Goal: Task Accomplishment & Management: Complete application form

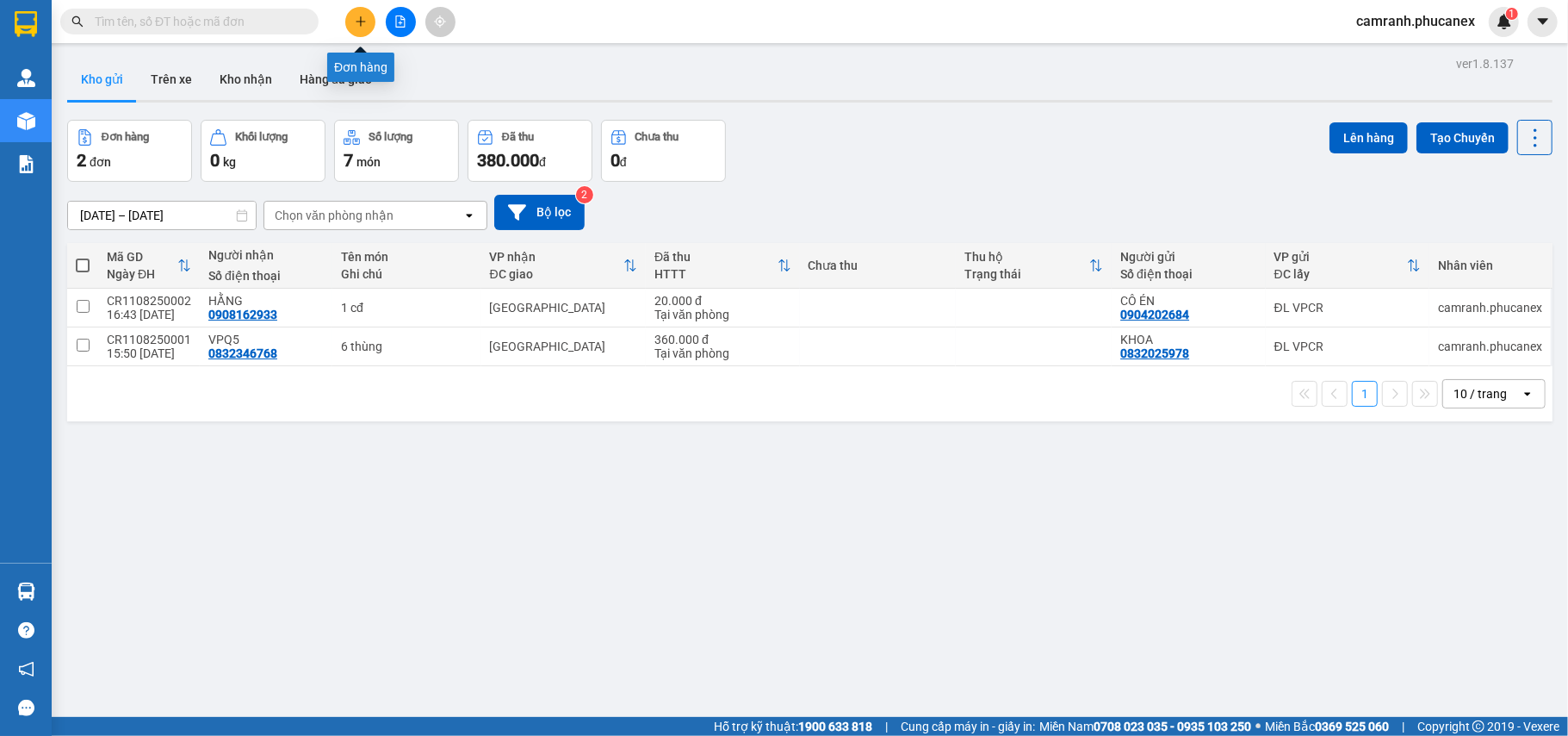
click at [360, 16] on icon "plus" at bounding box center [360, 22] width 12 height 12
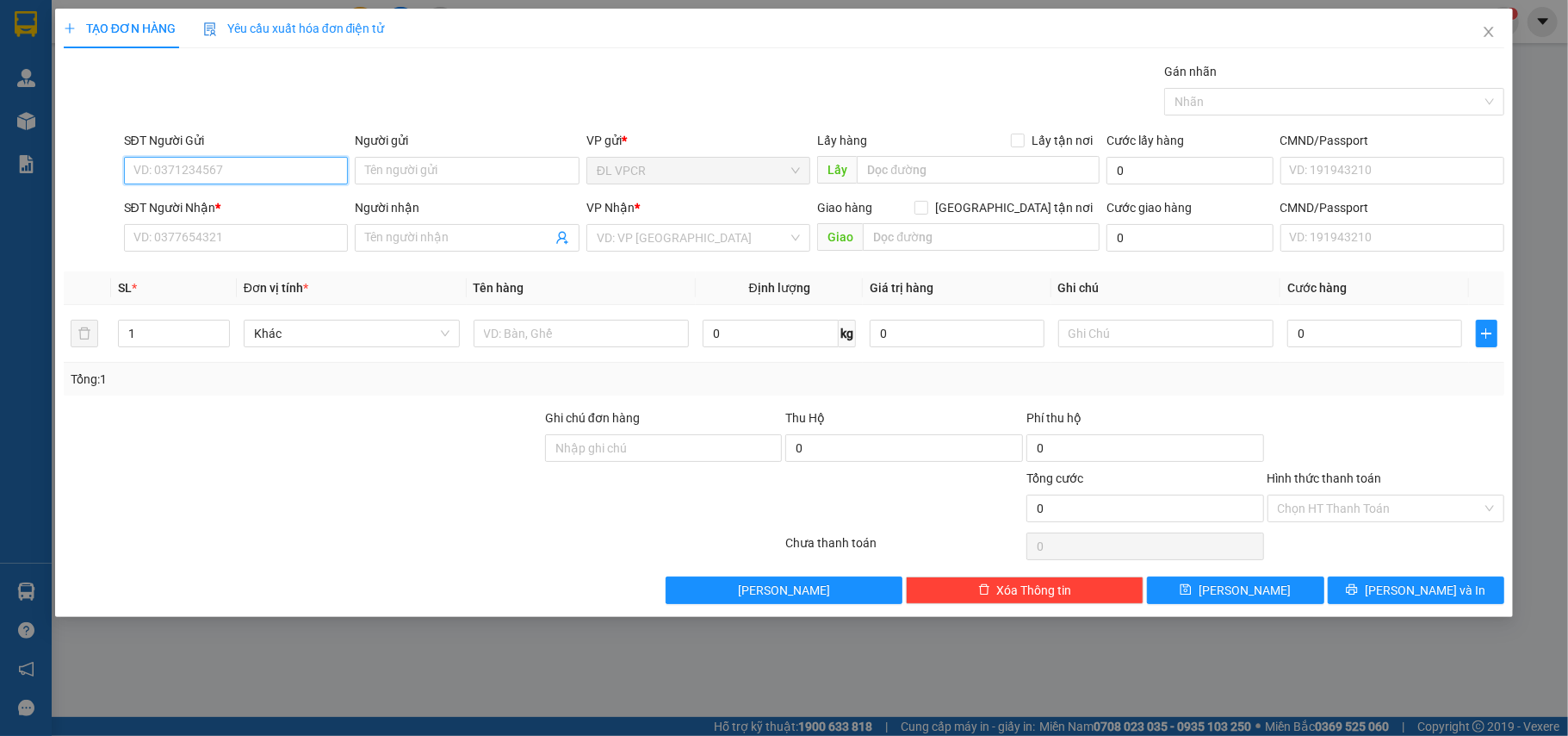
click at [320, 167] on input "SĐT Người Gửi" at bounding box center [236, 170] width 224 height 27
click at [232, 201] on div "0832025978 - KHOA" at bounding box center [236, 206] width 204 height 19
type input "0832025978"
type input "KHOA"
type input "0832346768"
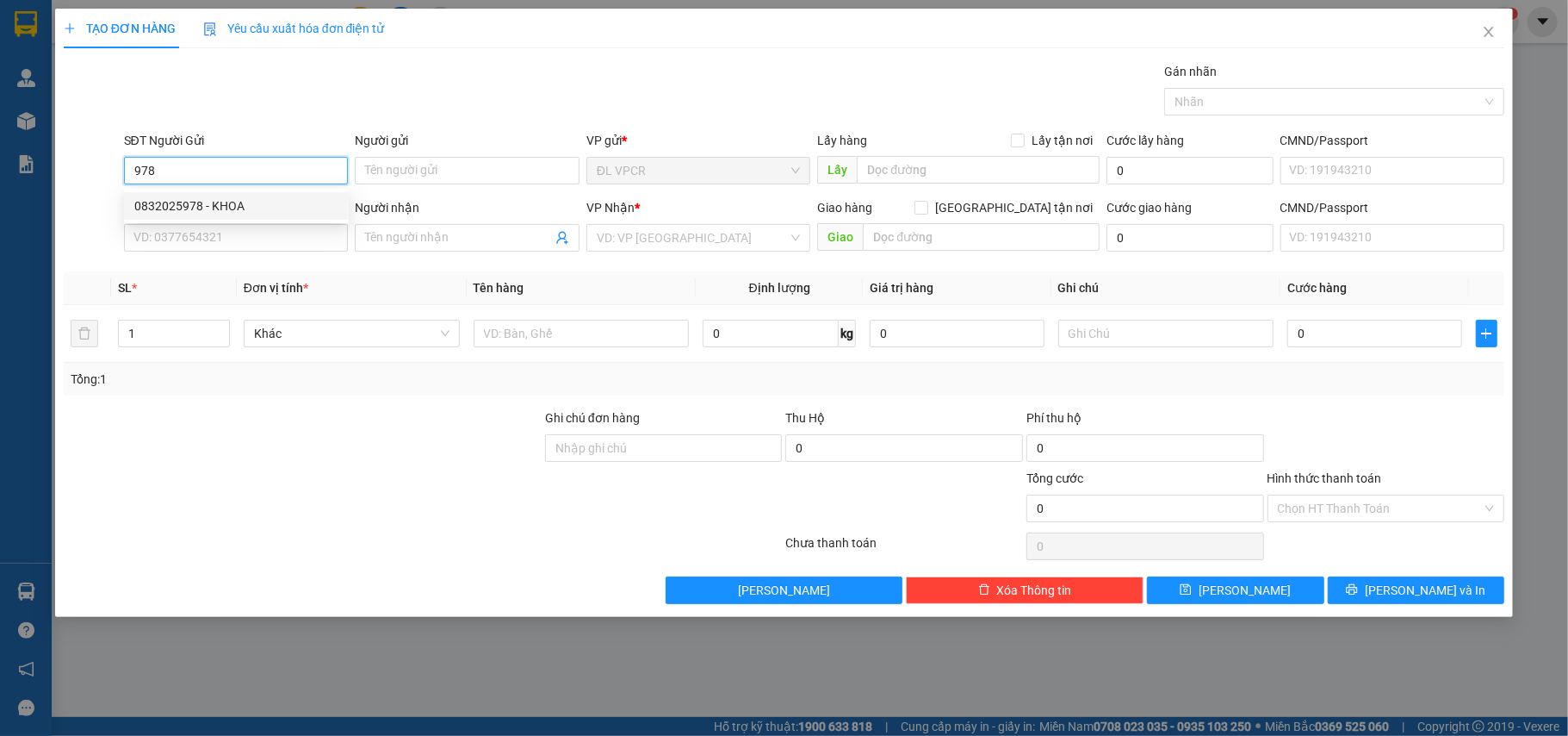
type input "VPQ5"
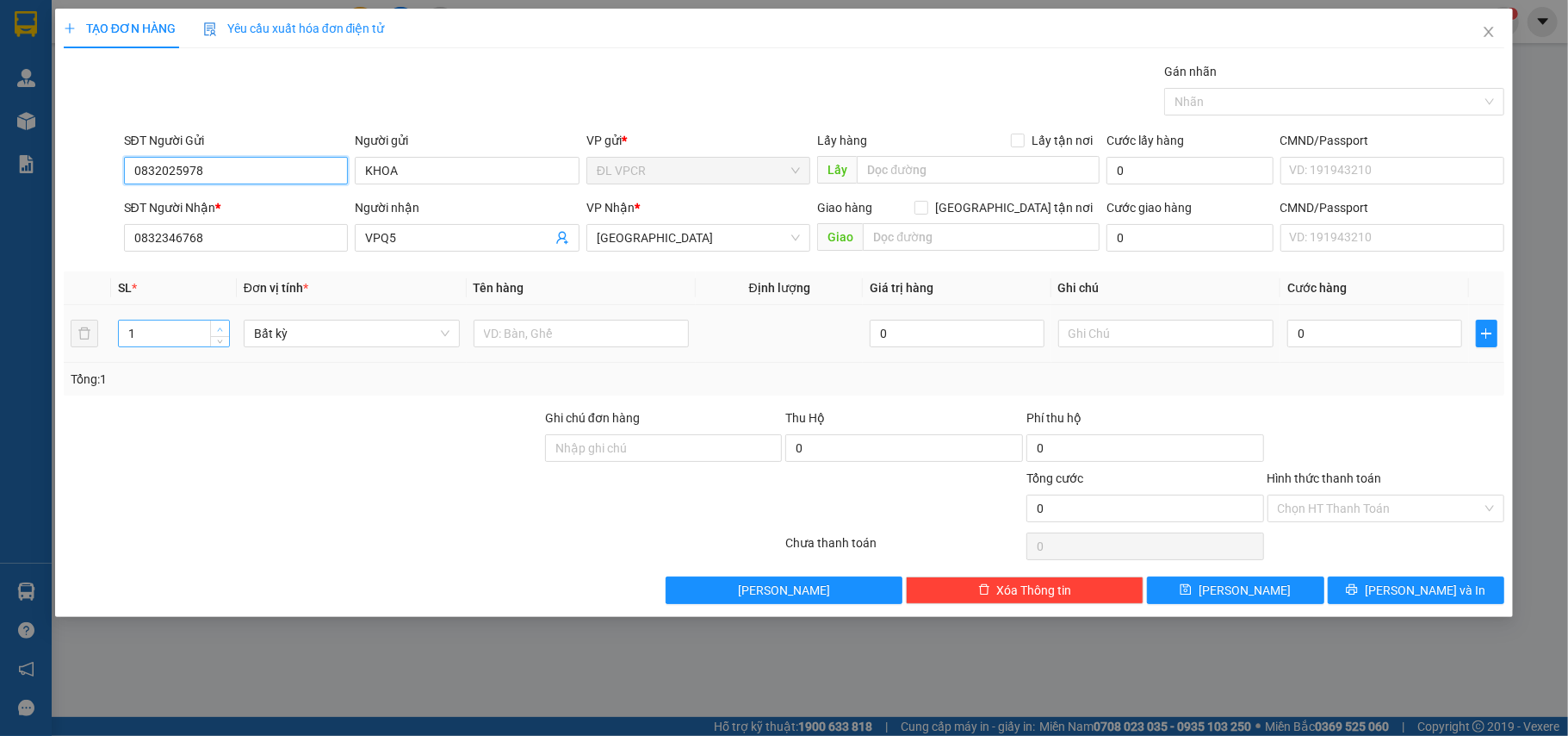
type input "0832025978"
type input "2"
click at [219, 328] on icon "up" at bounding box center [220, 330] width 6 height 6
click at [632, 342] on input "text" at bounding box center [582, 332] width 216 height 27
type input "2 thùng"
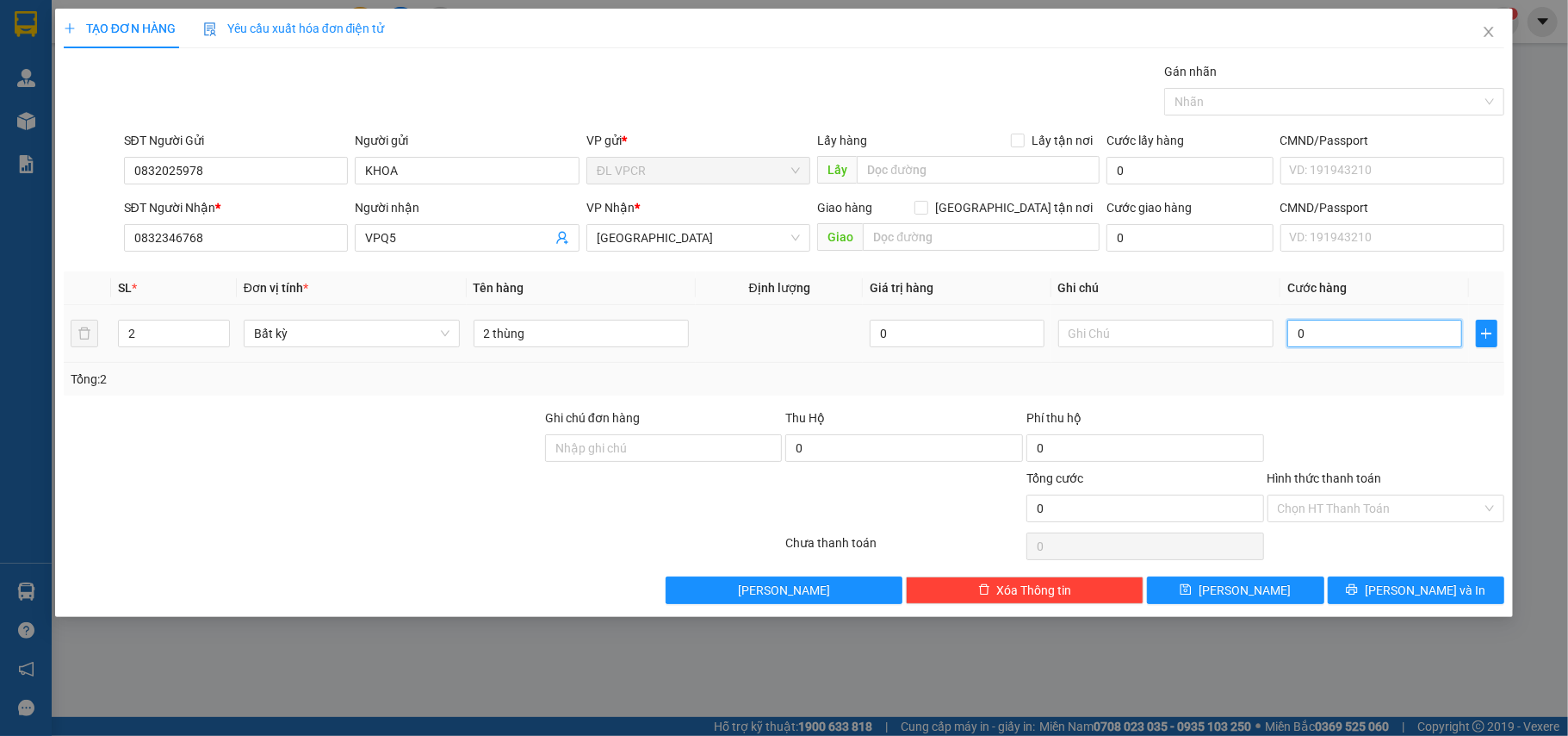
click at [1330, 336] on input "0" at bounding box center [1374, 332] width 174 height 27
type input "1"
type input "12"
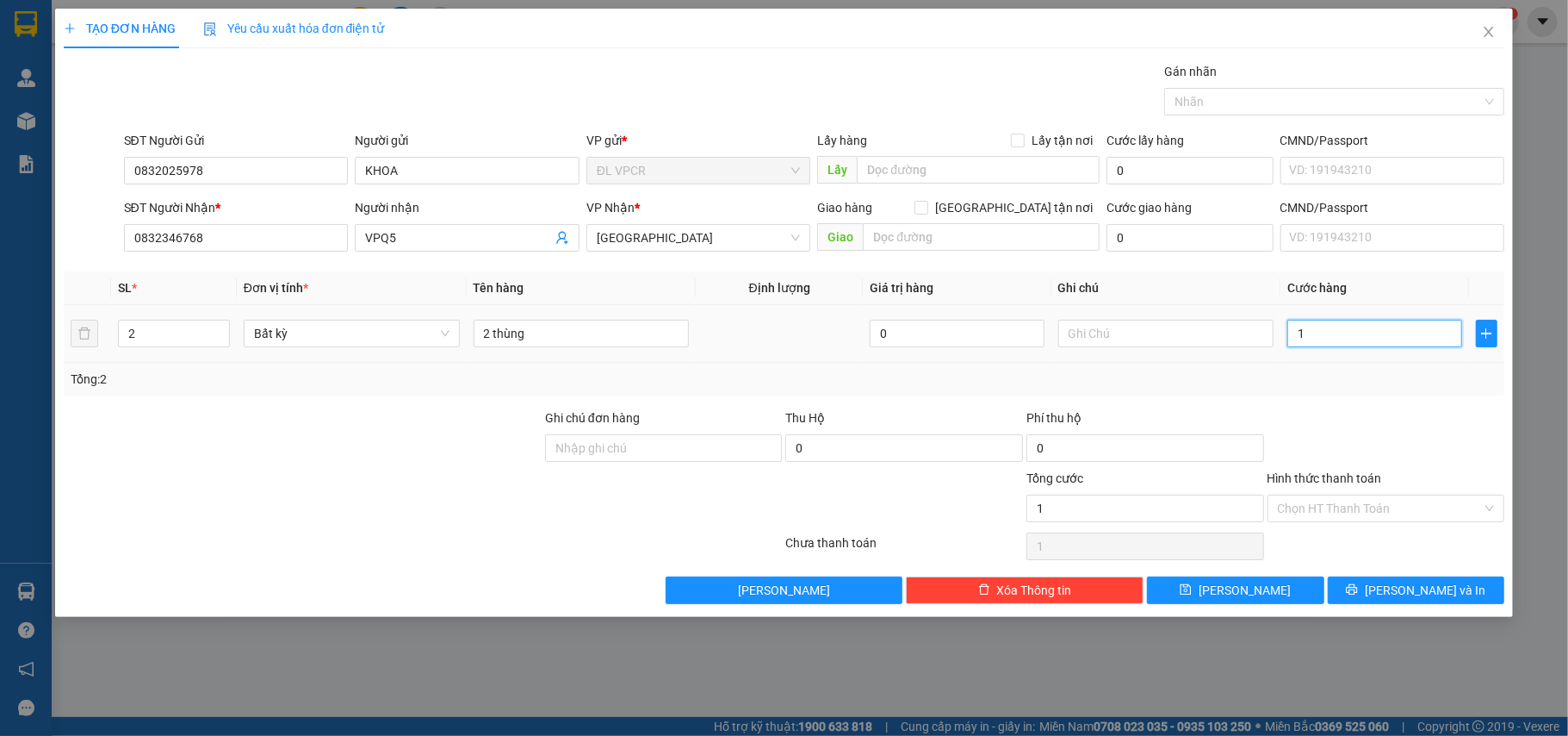
type input "12"
type input "120"
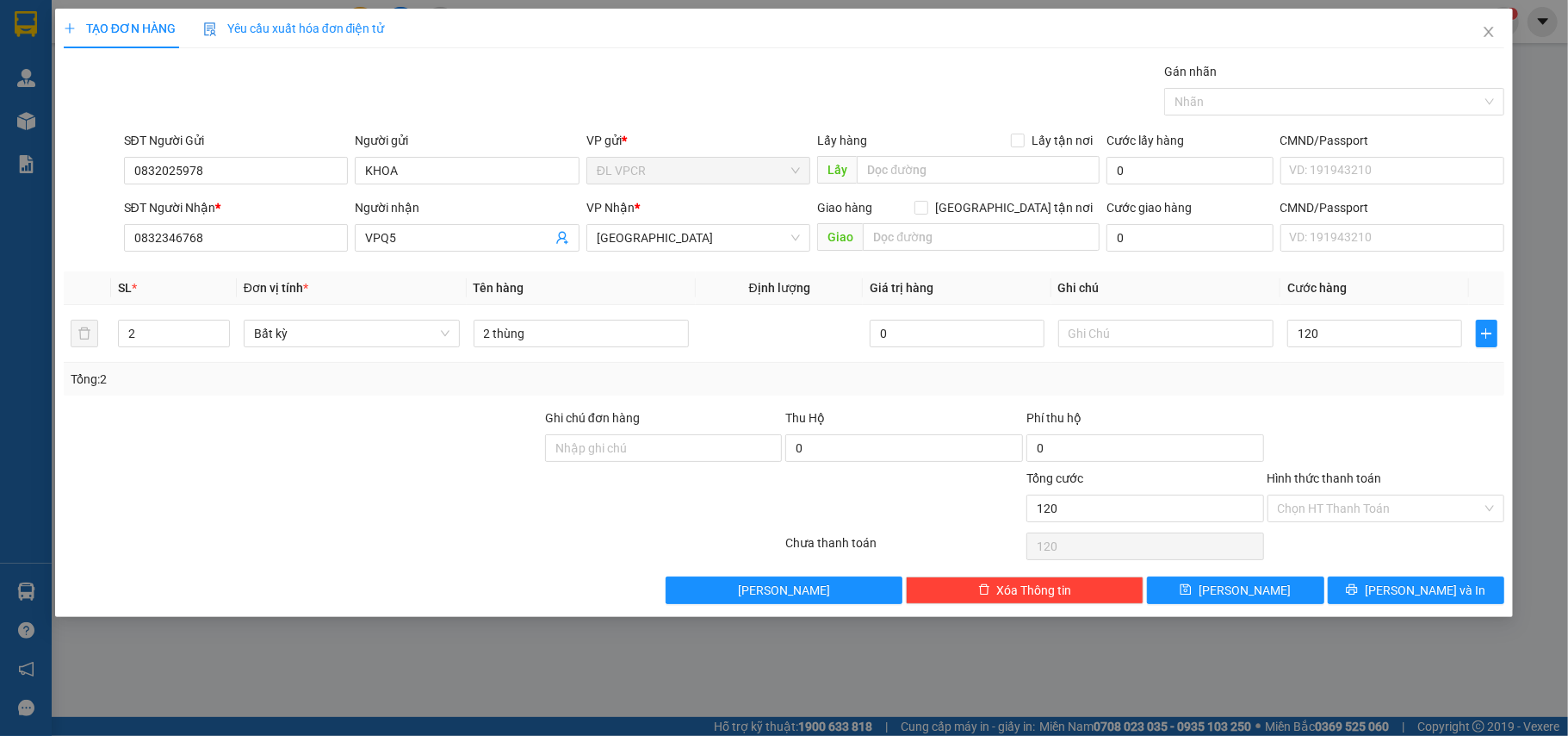
type input "120.000"
click at [1345, 374] on div "Tổng: 2" at bounding box center [784, 379] width 1427 height 19
click at [1378, 512] on input "Hình thức thanh toán" at bounding box center [1380, 509] width 205 height 26
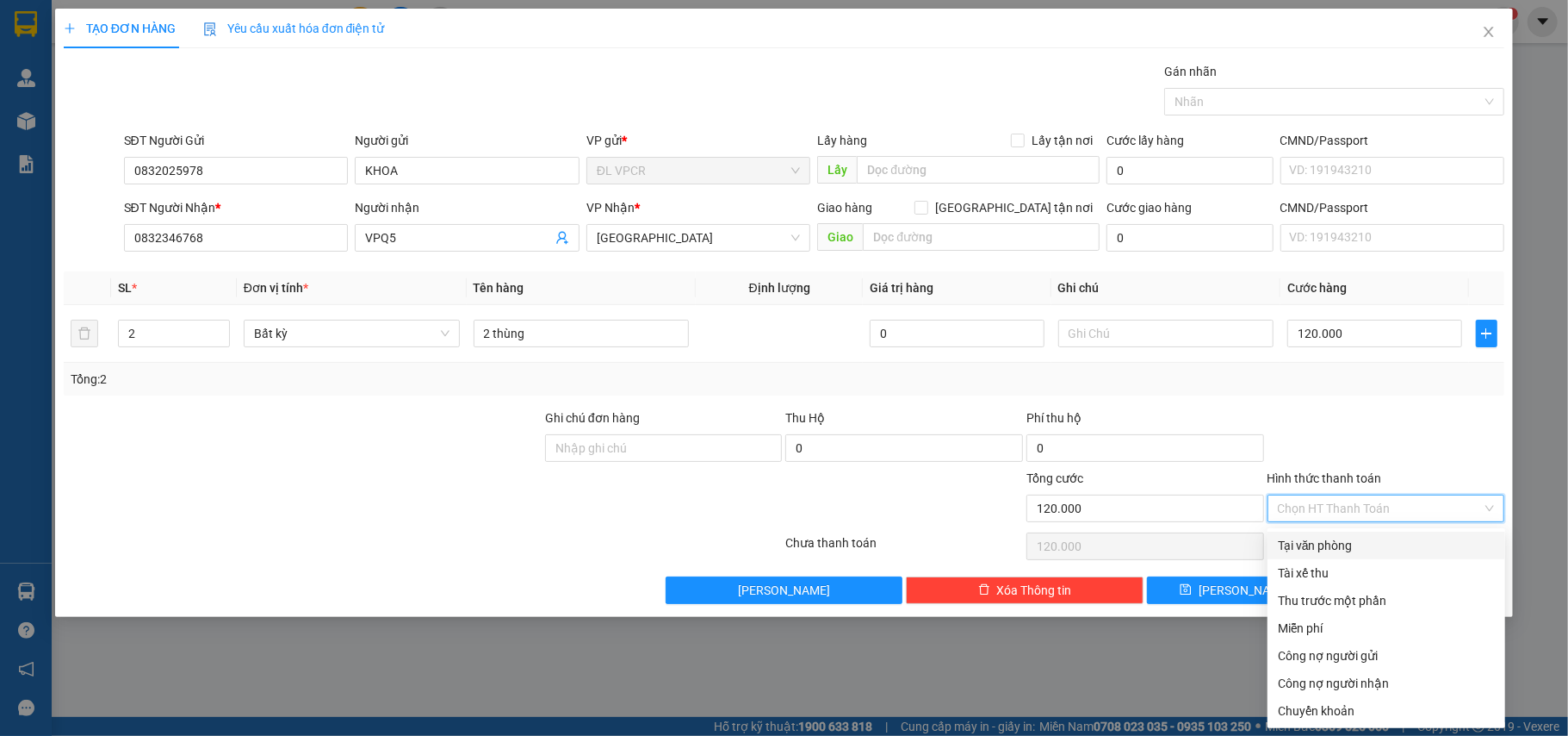
click at [1347, 543] on div "Tại văn phòng" at bounding box center [1386, 545] width 217 height 19
type input "0"
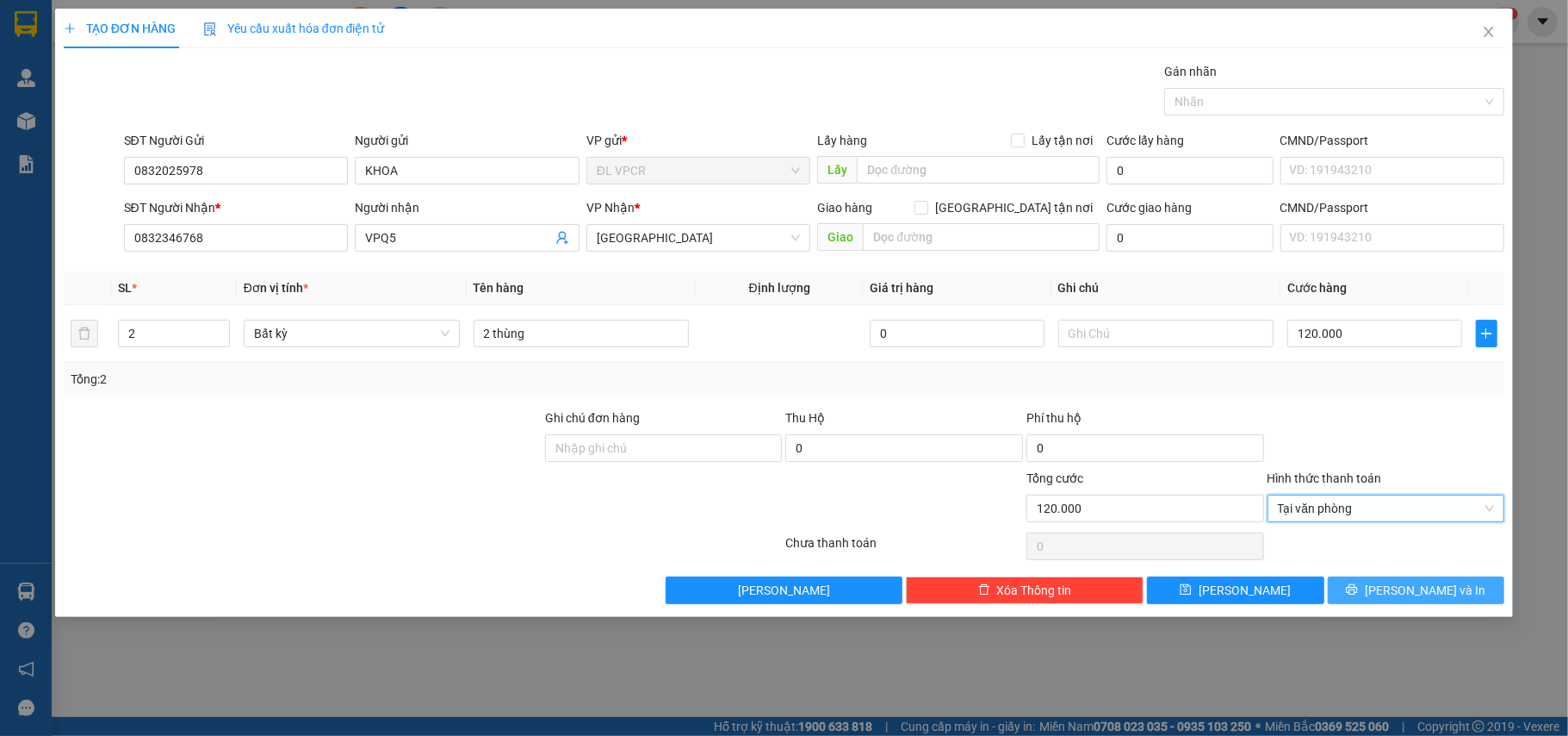
click at [1434, 597] on span "[PERSON_NAME] và In" at bounding box center [1424, 590] width 120 height 19
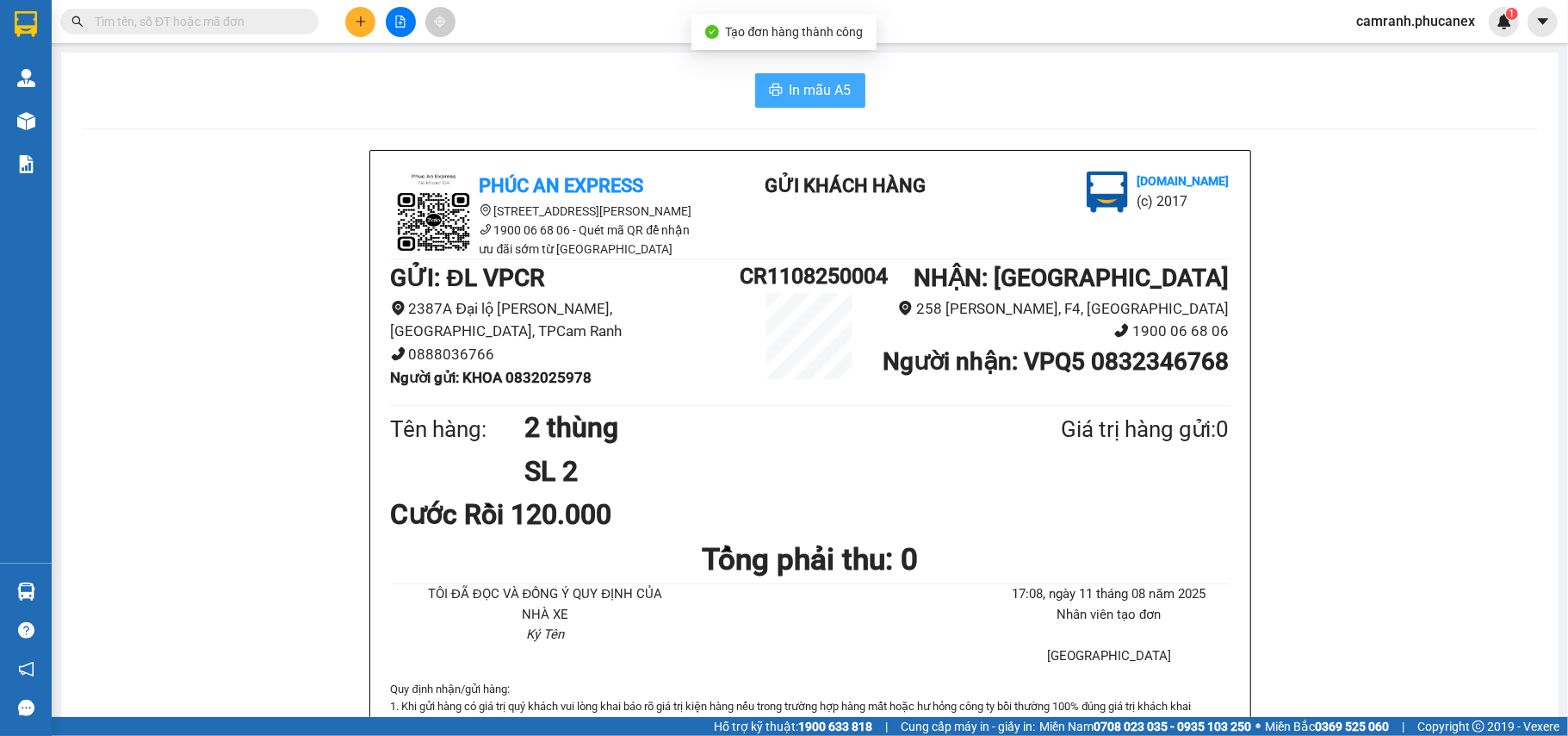
click at [800, 88] on span "In mẫu A5" at bounding box center [820, 89] width 62 height 22
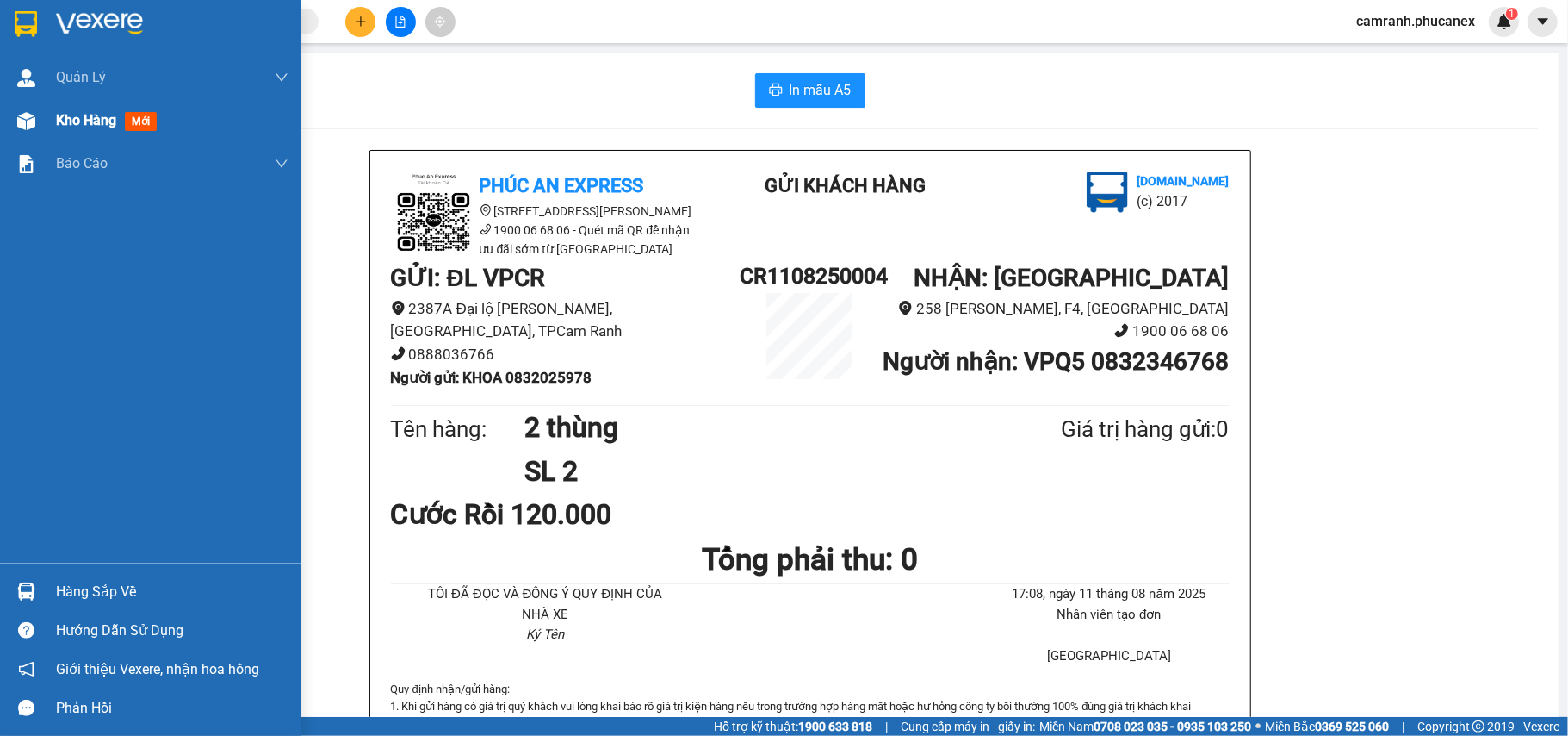
click at [78, 126] on span "Kho hàng" at bounding box center [86, 119] width 60 height 16
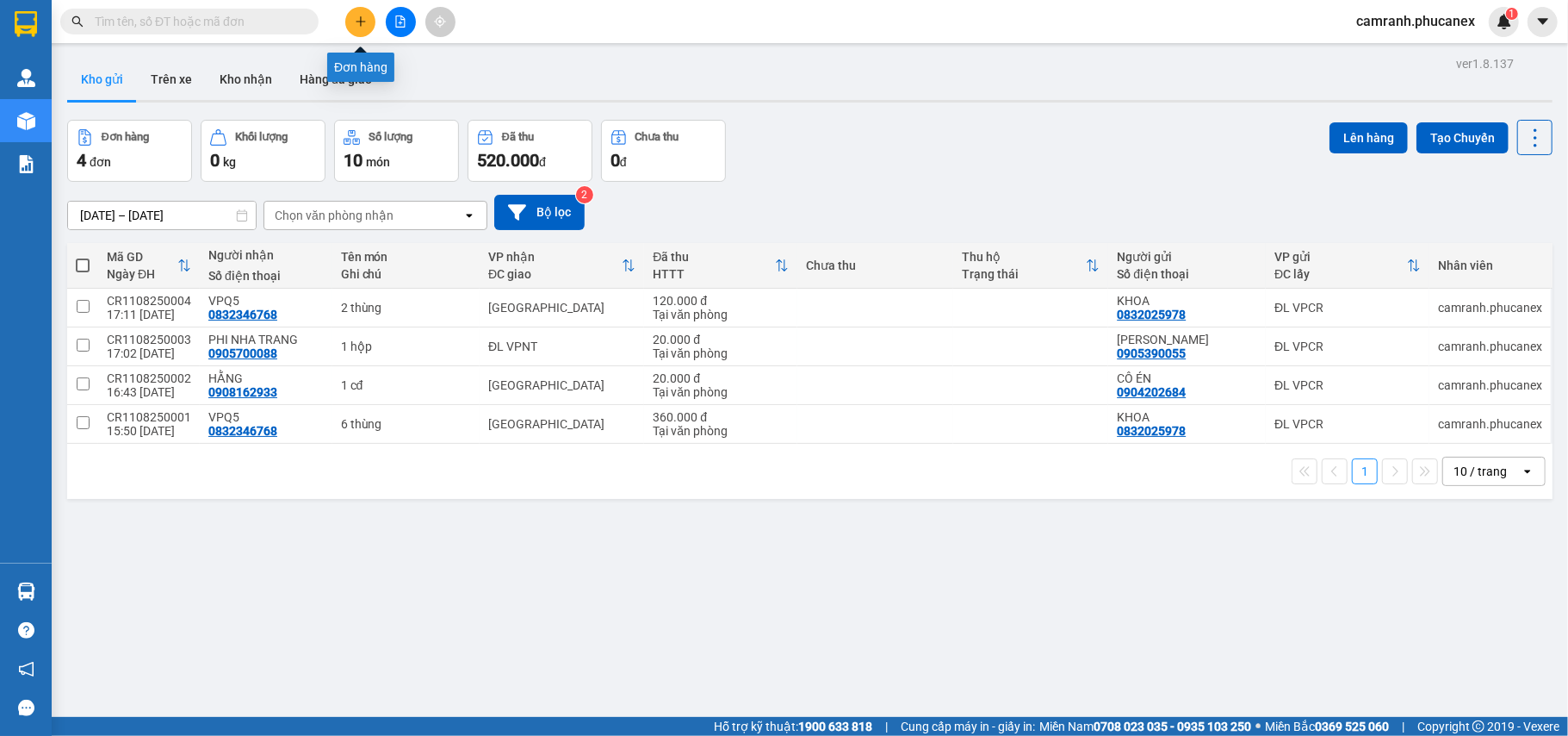
click at [357, 19] on icon "plus" at bounding box center [360, 22] width 12 height 12
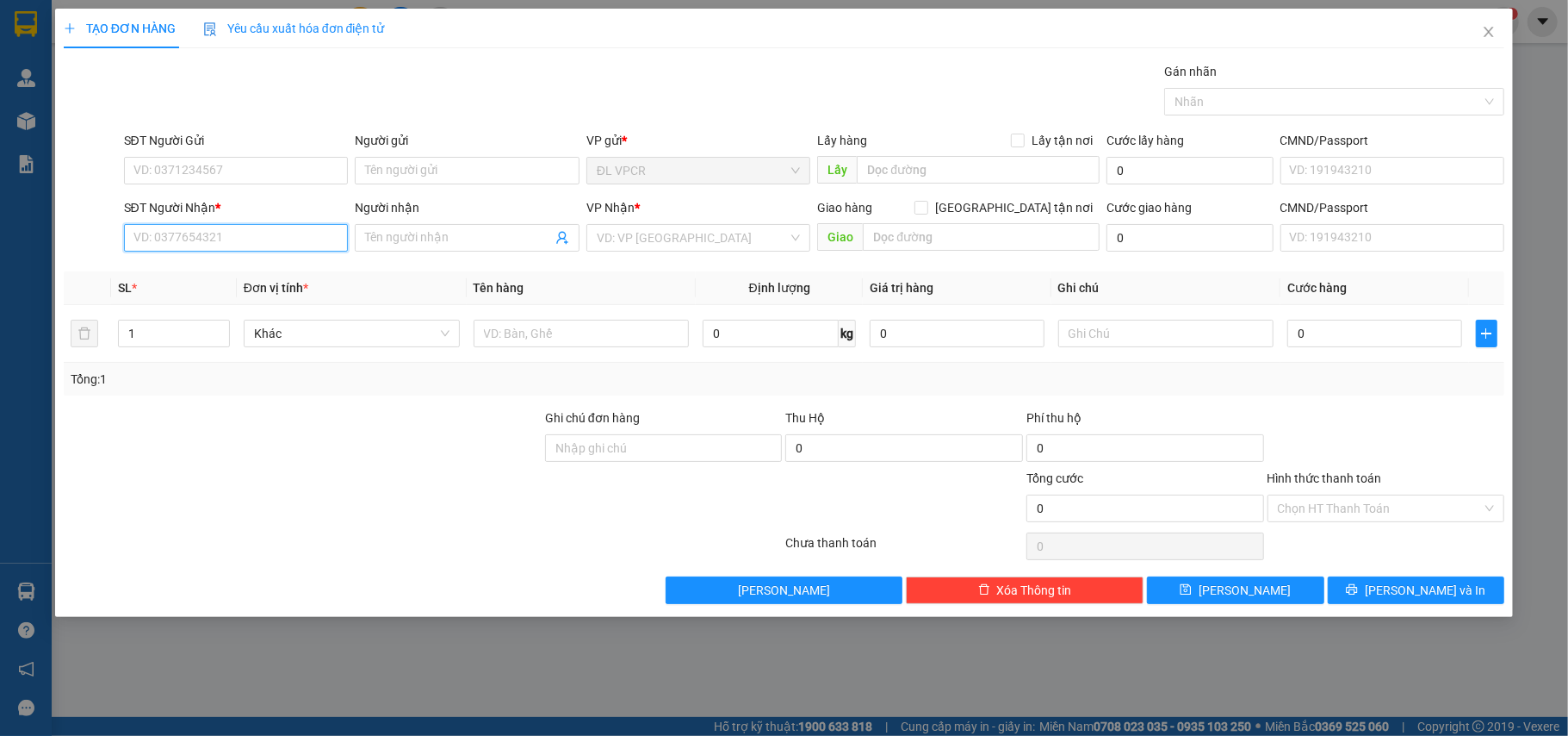
click at [260, 239] on input "SĐT Người Nhận *" at bounding box center [236, 238] width 224 height 27
click at [587, 339] on input "text" at bounding box center [582, 332] width 216 height 27
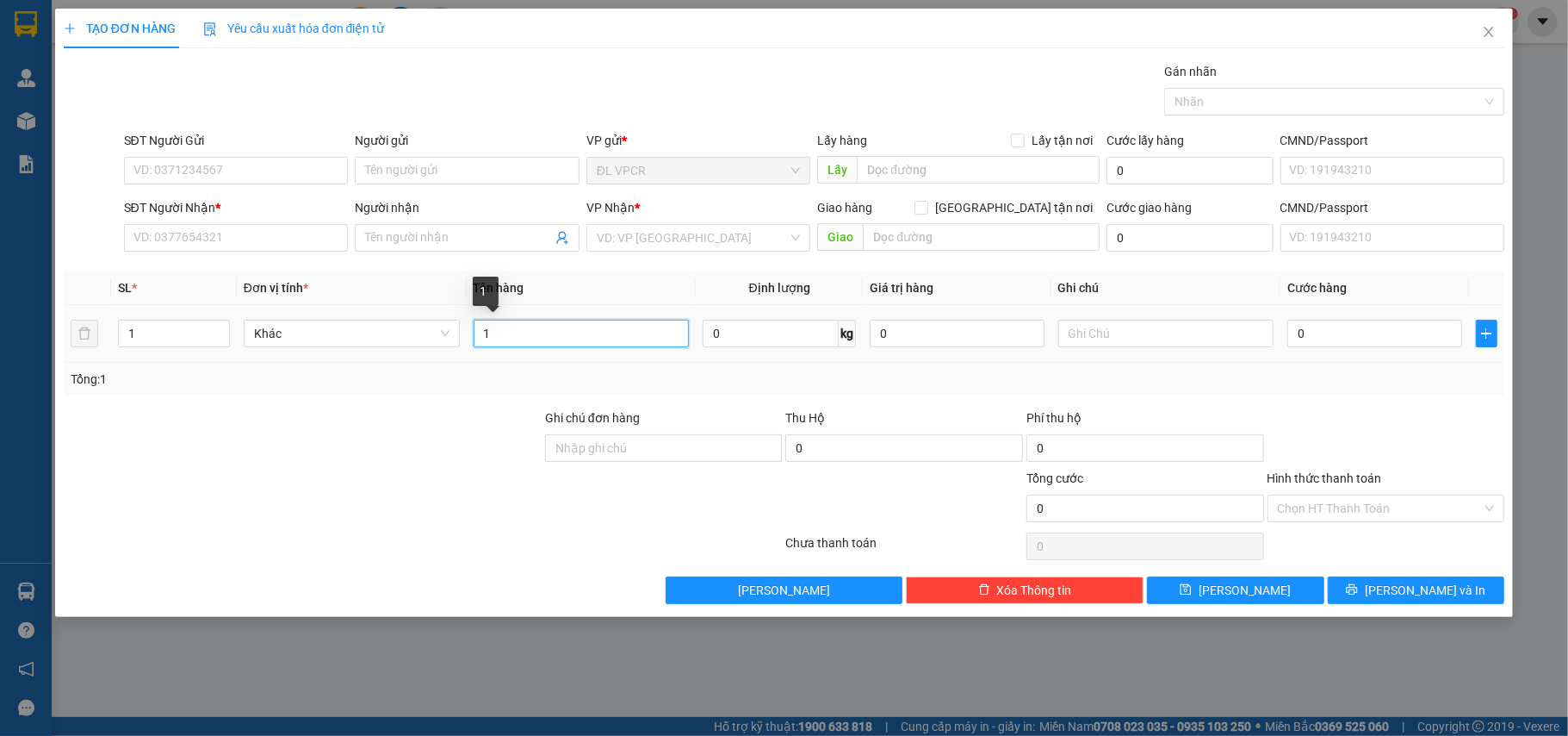
click at [570, 336] on input "1" at bounding box center [582, 332] width 216 height 27
click at [575, 331] on input "1" at bounding box center [582, 332] width 216 height 27
type input "1"
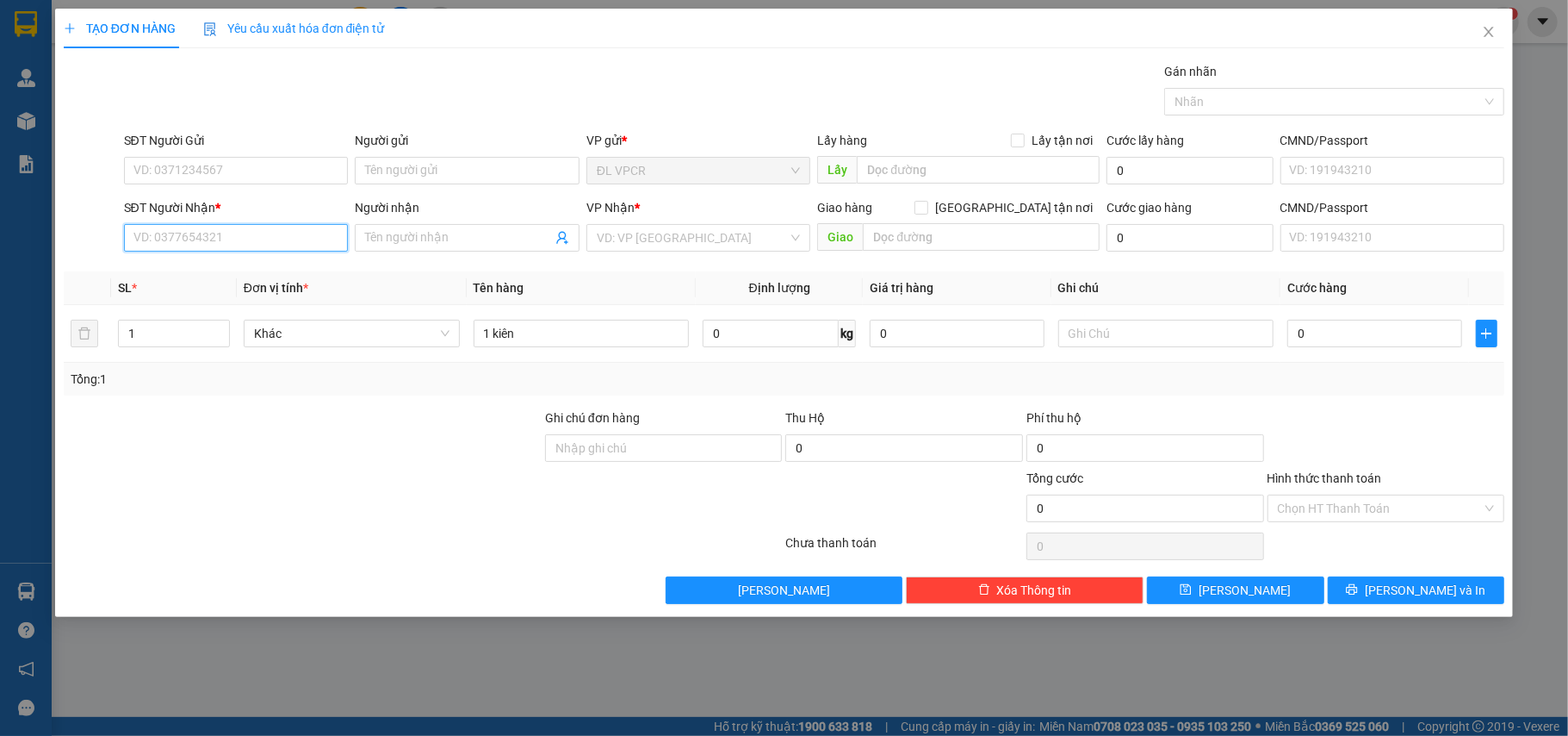
click at [231, 245] on input "SĐT Người Nhận *" at bounding box center [236, 238] width 224 height 27
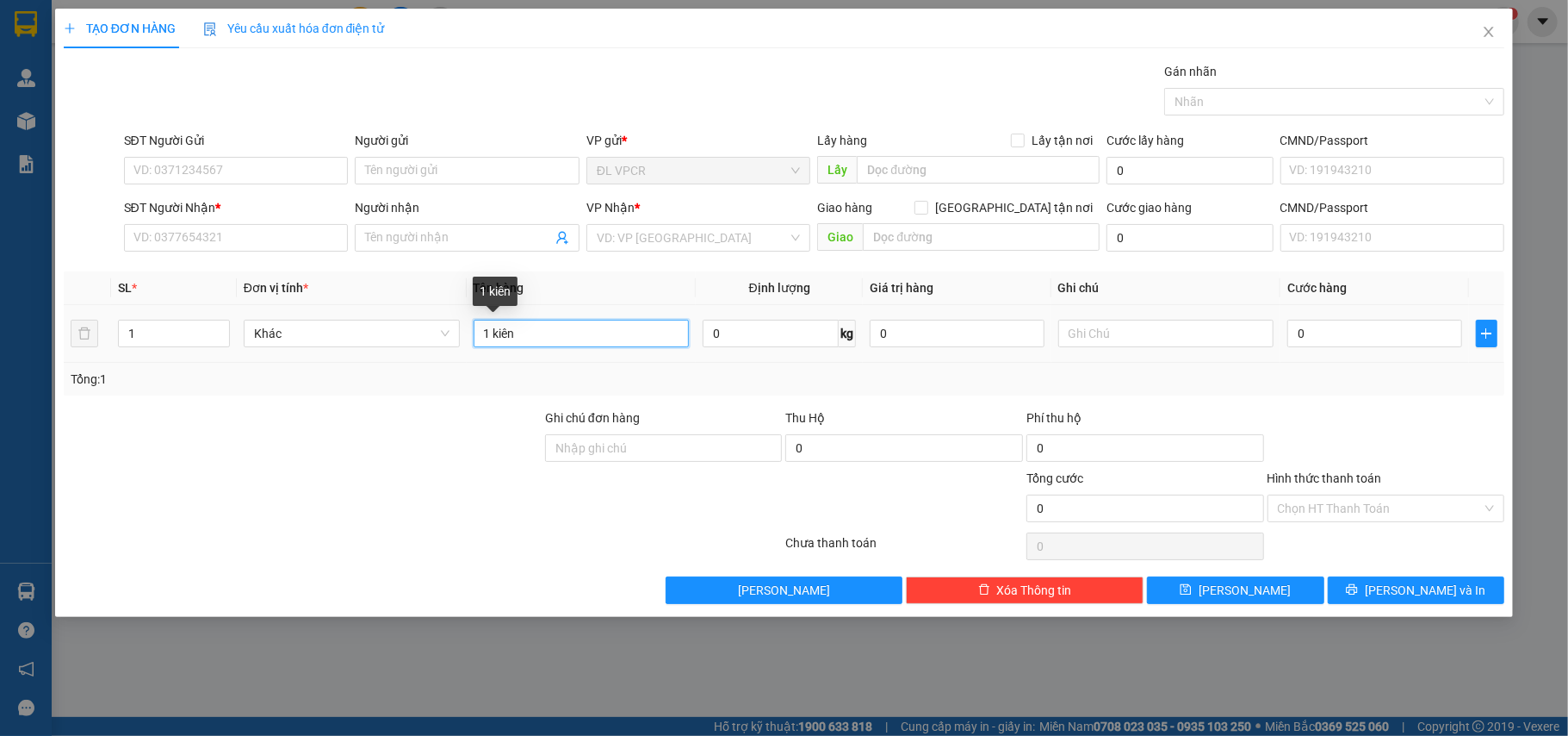
click at [544, 332] on input "1 kiên" at bounding box center [582, 332] width 216 height 27
click at [573, 336] on input "1 tx" at bounding box center [582, 332] width 216 height 27
type input "1 tx kiện"
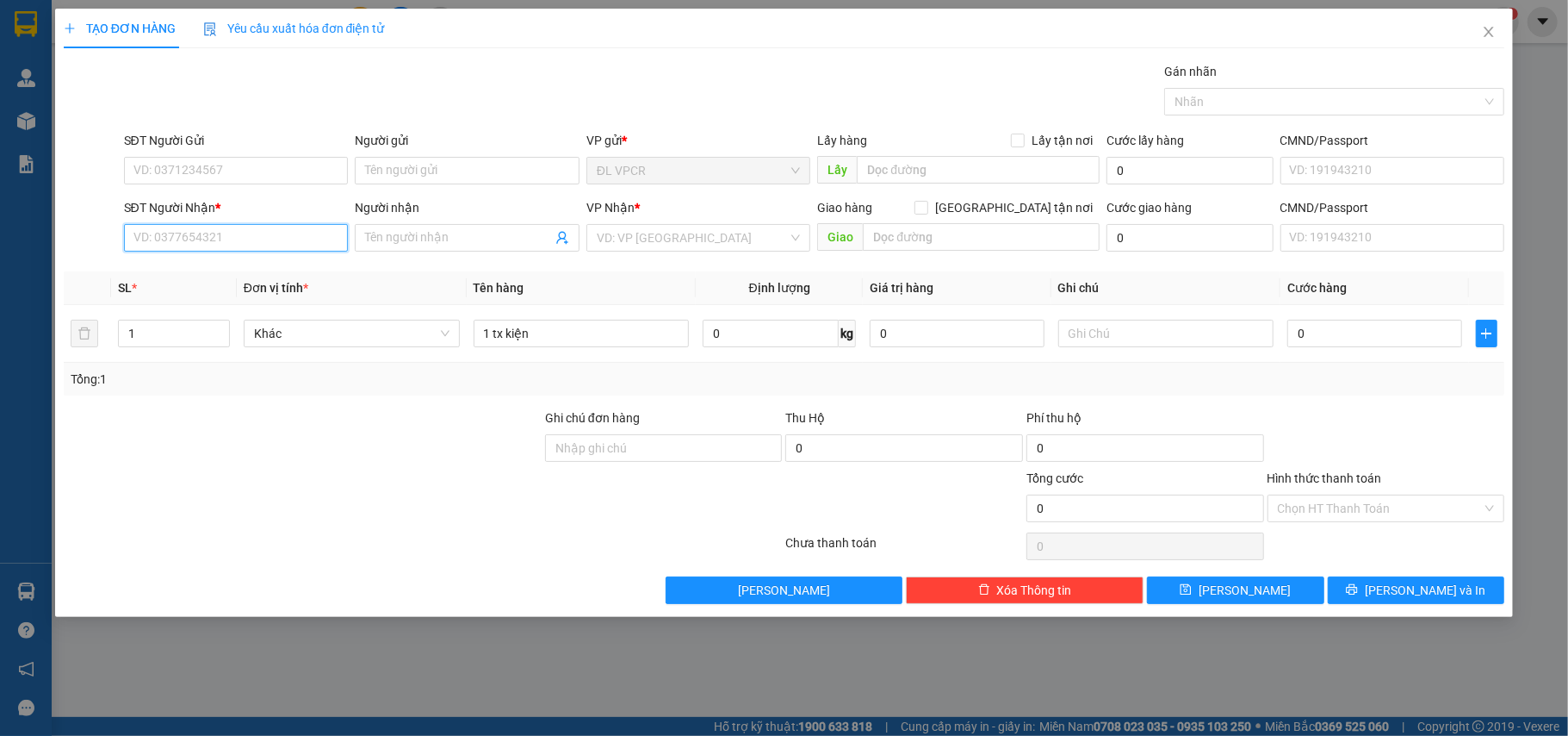
click at [224, 241] on input "SĐT Người Nhận *" at bounding box center [236, 238] width 224 height 27
click at [130, 235] on input "6851" at bounding box center [236, 238] width 224 height 27
click at [272, 238] on input "03486851" at bounding box center [236, 238] width 224 height 27
type input "0"
click at [272, 238] on input "SĐT Người Nhận *" at bounding box center [236, 238] width 224 height 27
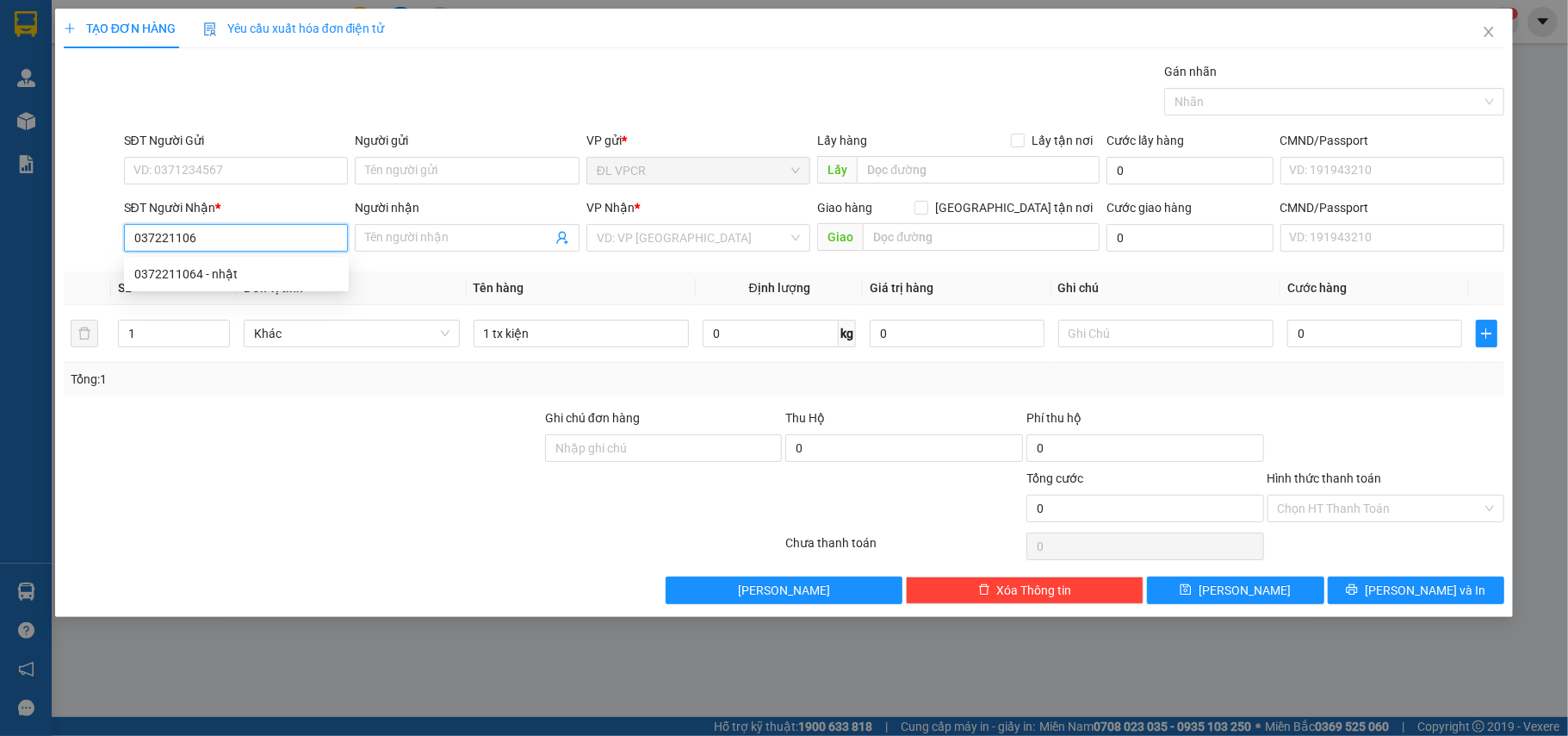
type input "0372211064"
click at [231, 270] on div "0372211064 - nhật" at bounding box center [236, 274] width 204 height 19
type input "nhật"
type input "0372211064"
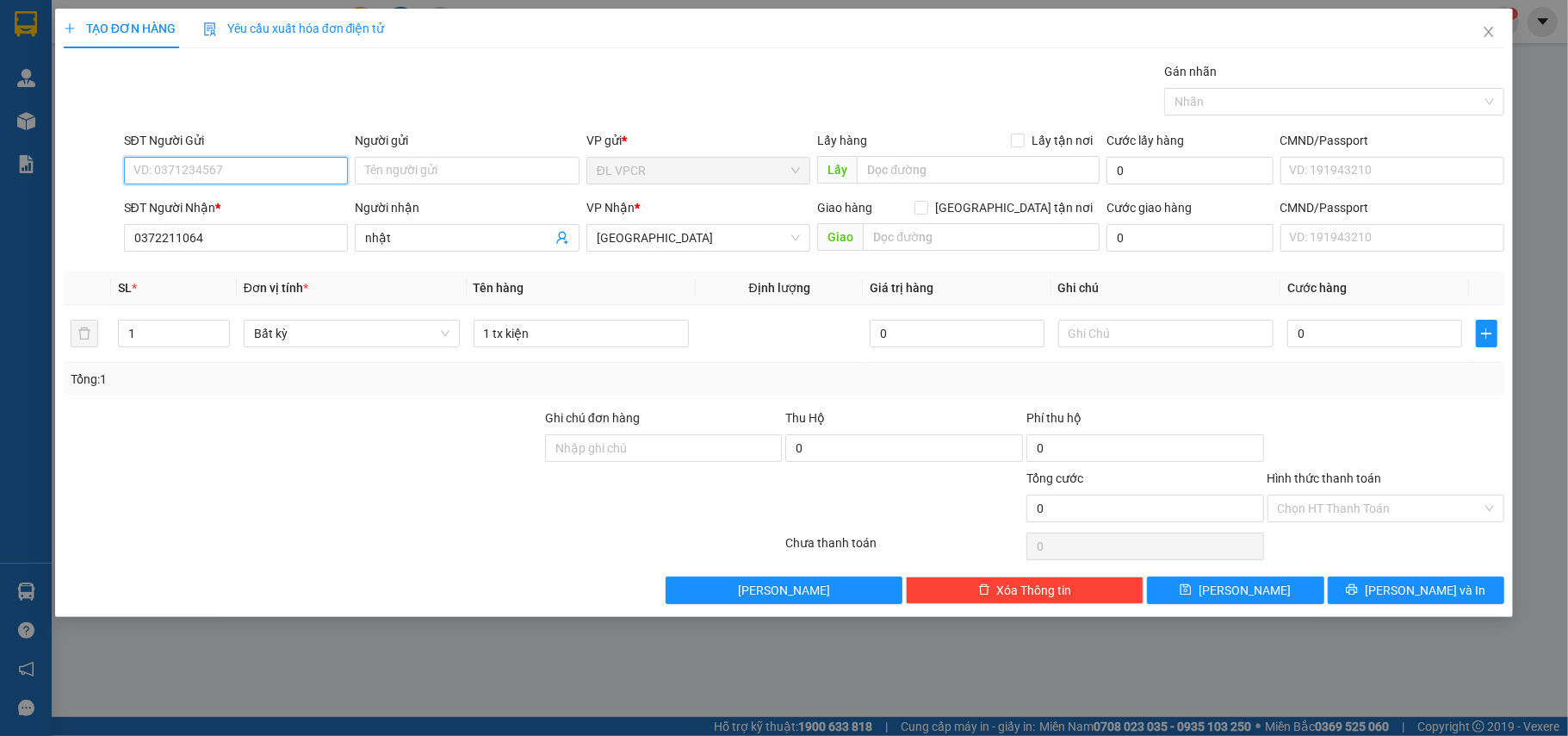
click at [258, 167] on input "SĐT Người Gửi" at bounding box center [236, 170] width 224 height 27
click at [245, 204] on div "0972550119 - SHOP MAI LOAN" at bounding box center [236, 206] width 204 height 19
type input "0972550119"
type input "SHOP MAI LOAN"
click at [708, 242] on span "[GEOGRAPHIC_DATA]" at bounding box center [698, 238] width 204 height 26
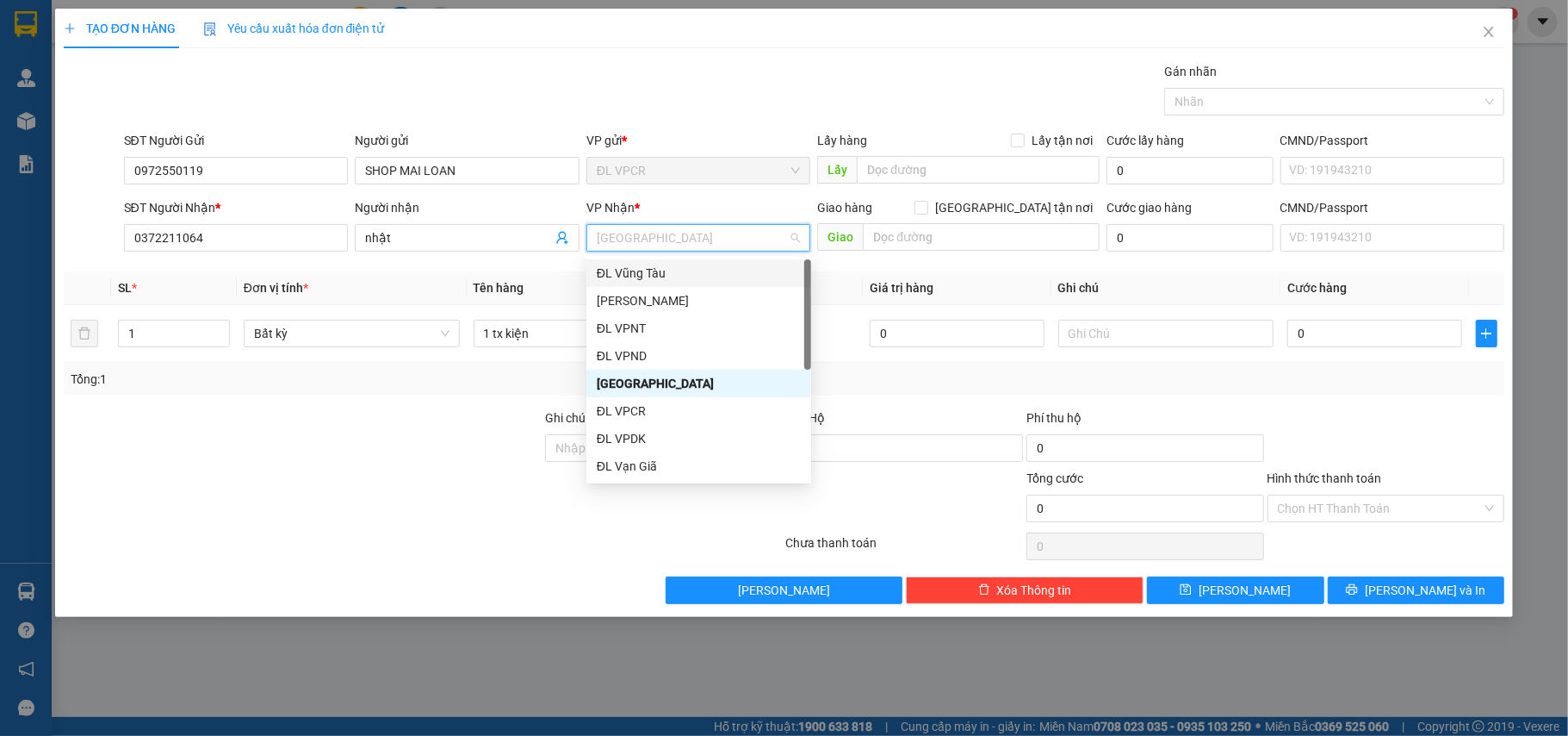
click at [673, 269] on div "ĐL Vũng Tàu" at bounding box center [698, 273] width 204 height 19
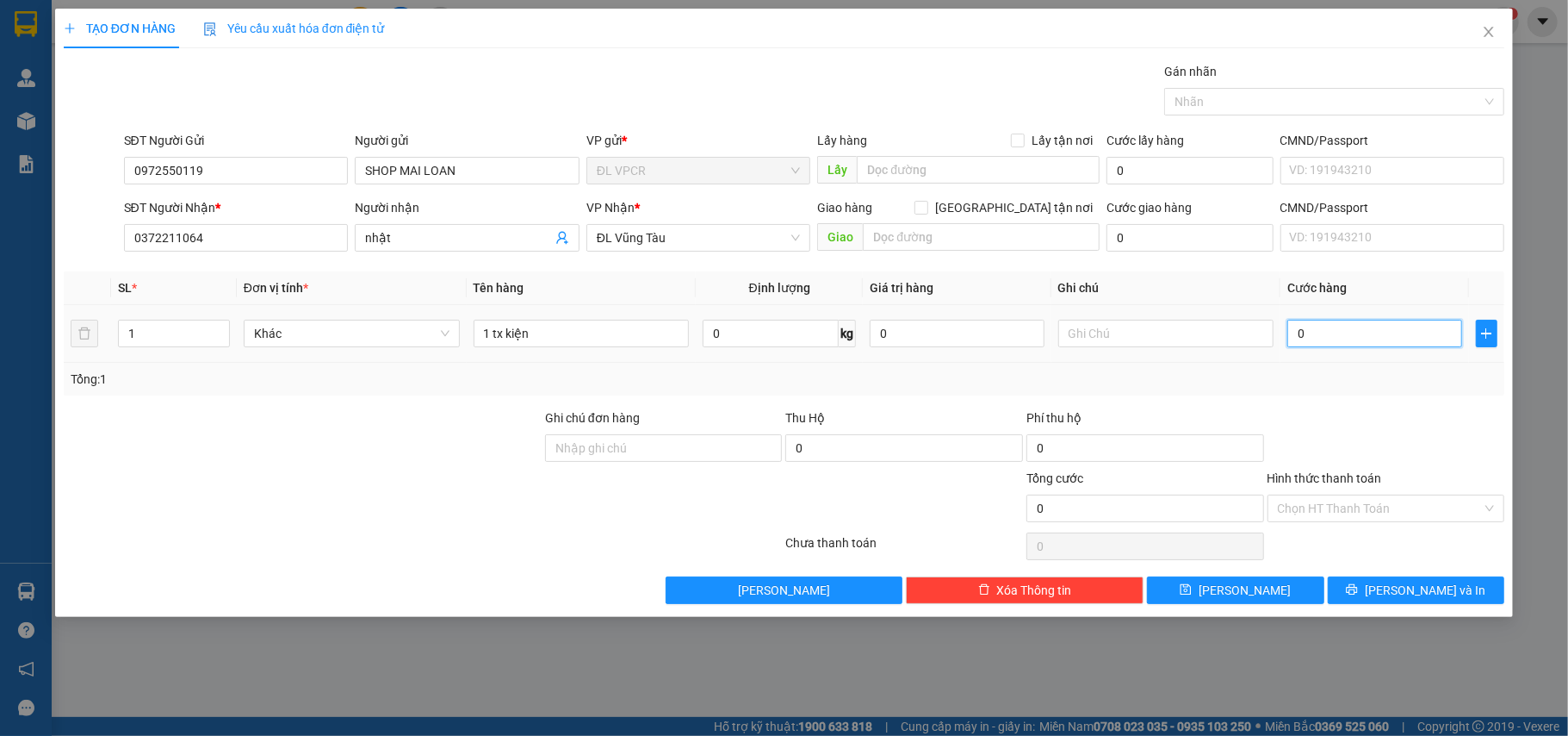
click at [1354, 334] on input "0" at bounding box center [1374, 332] width 174 height 27
click at [1155, 338] on input "text" at bounding box center [1166, 332] width 216 height 27
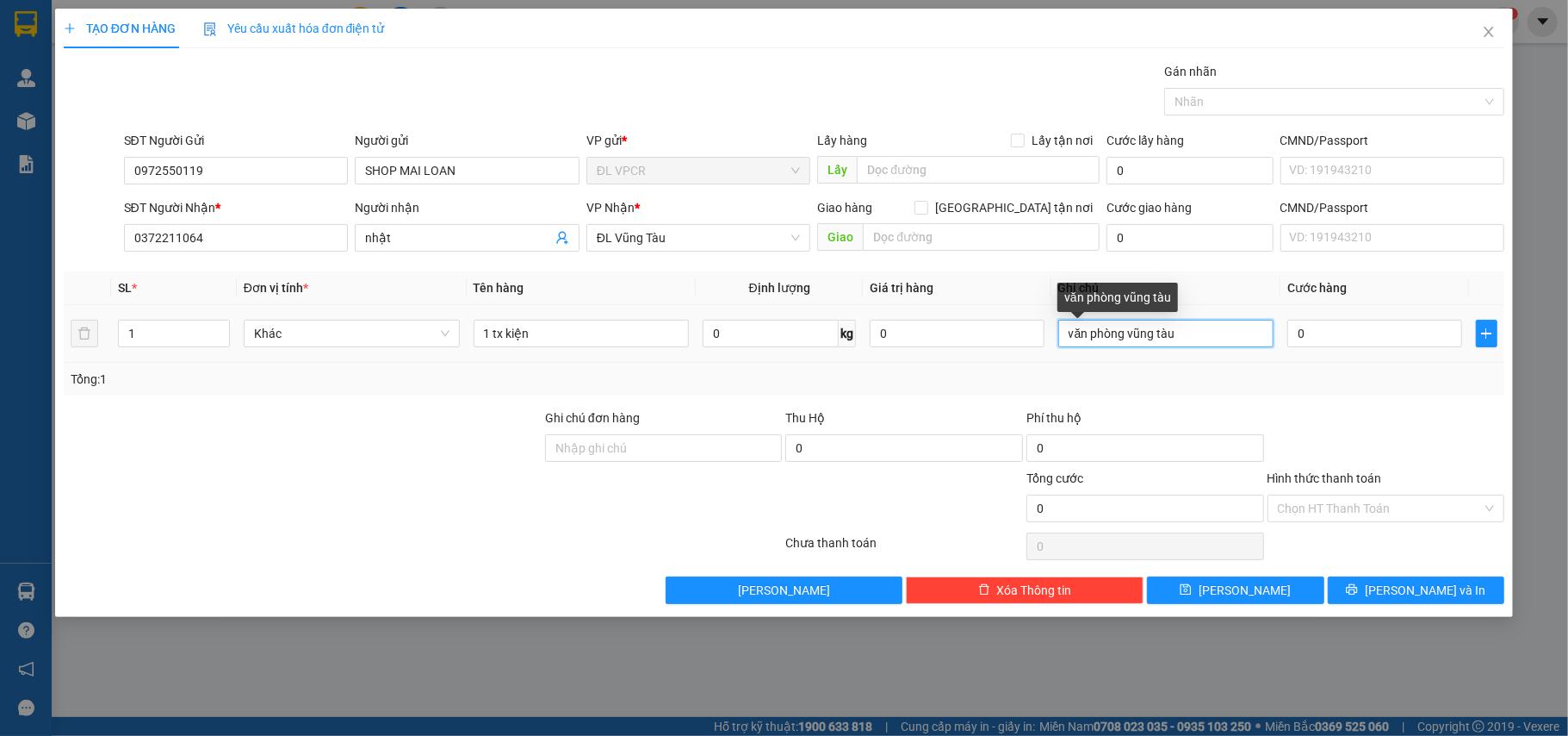
click at [1065, 335] on input "văn phòng vũng tàu" at bounding box center [1166, 332] width 216 height 27
click at [1081, 336] on input "vè văn phòng vũng tàu" at bounding box center [1166, 332] width 216 height 27
type input "về văn phòng vũng tàu"
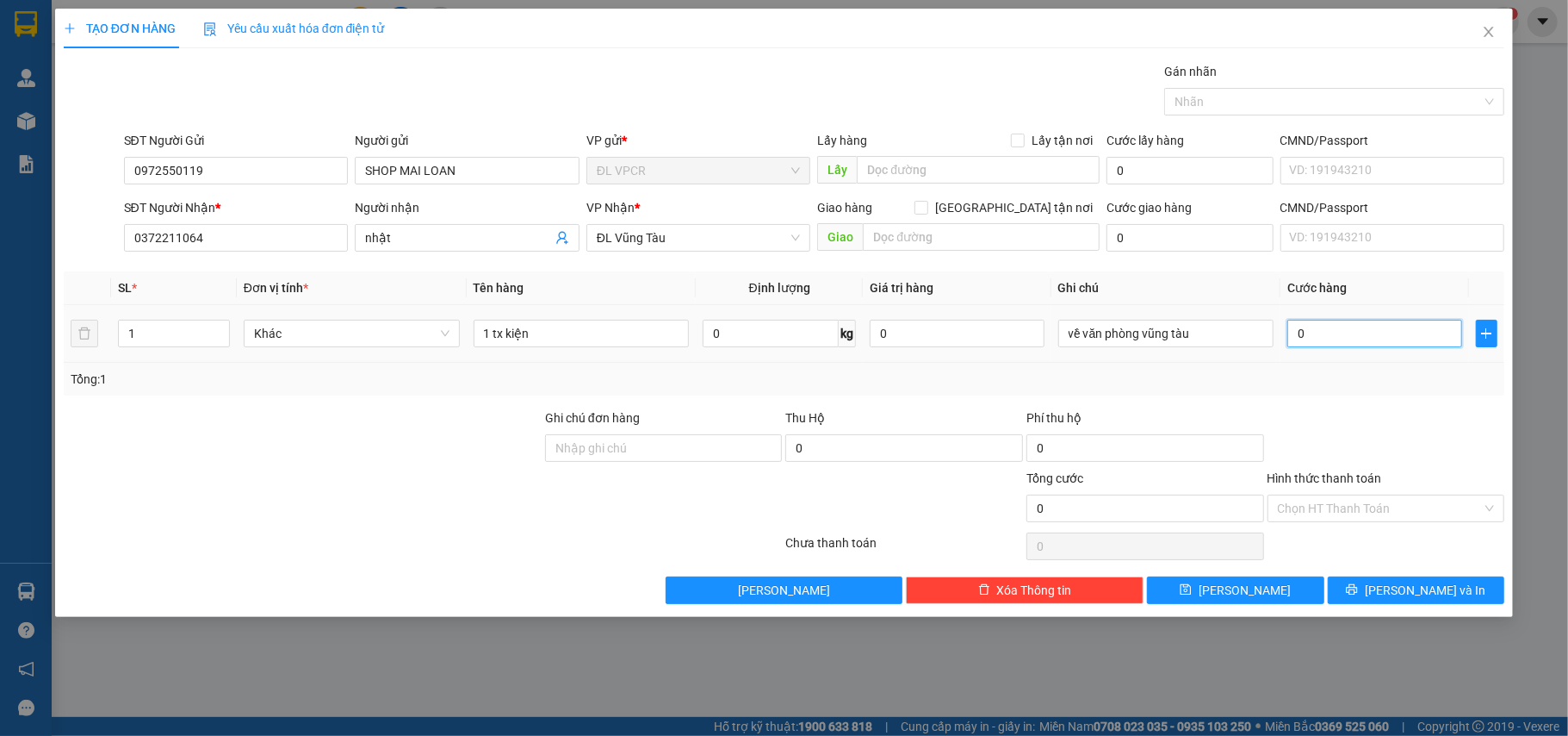
click at [1382, 335] on input "0" at bounding box center [1374, 332] width 174 height 27
type input "7"
type input "70"
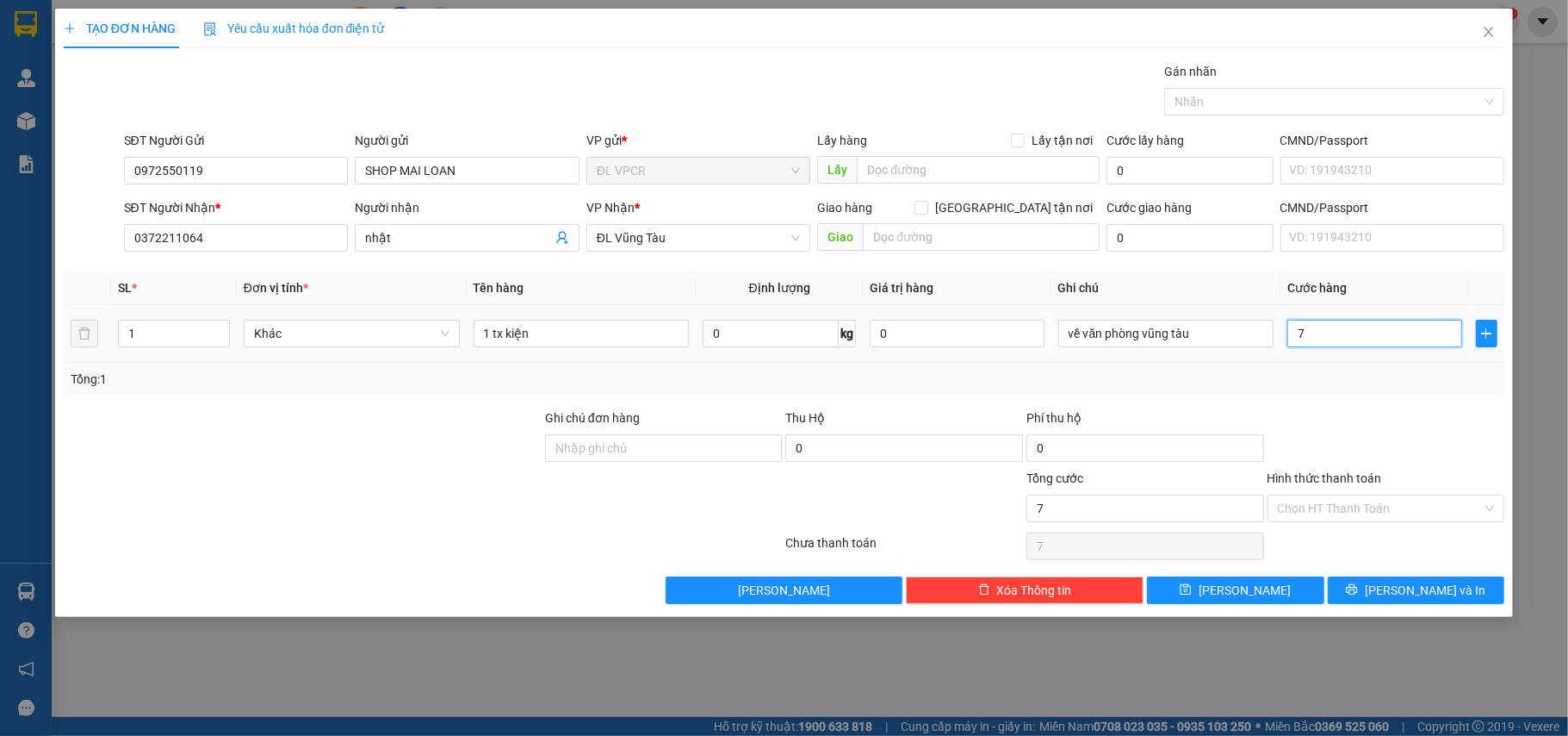
type input "70"
type input "70.000"
click at [1413, 444] on div at bounding box center [1386, 438] width 241 height 60
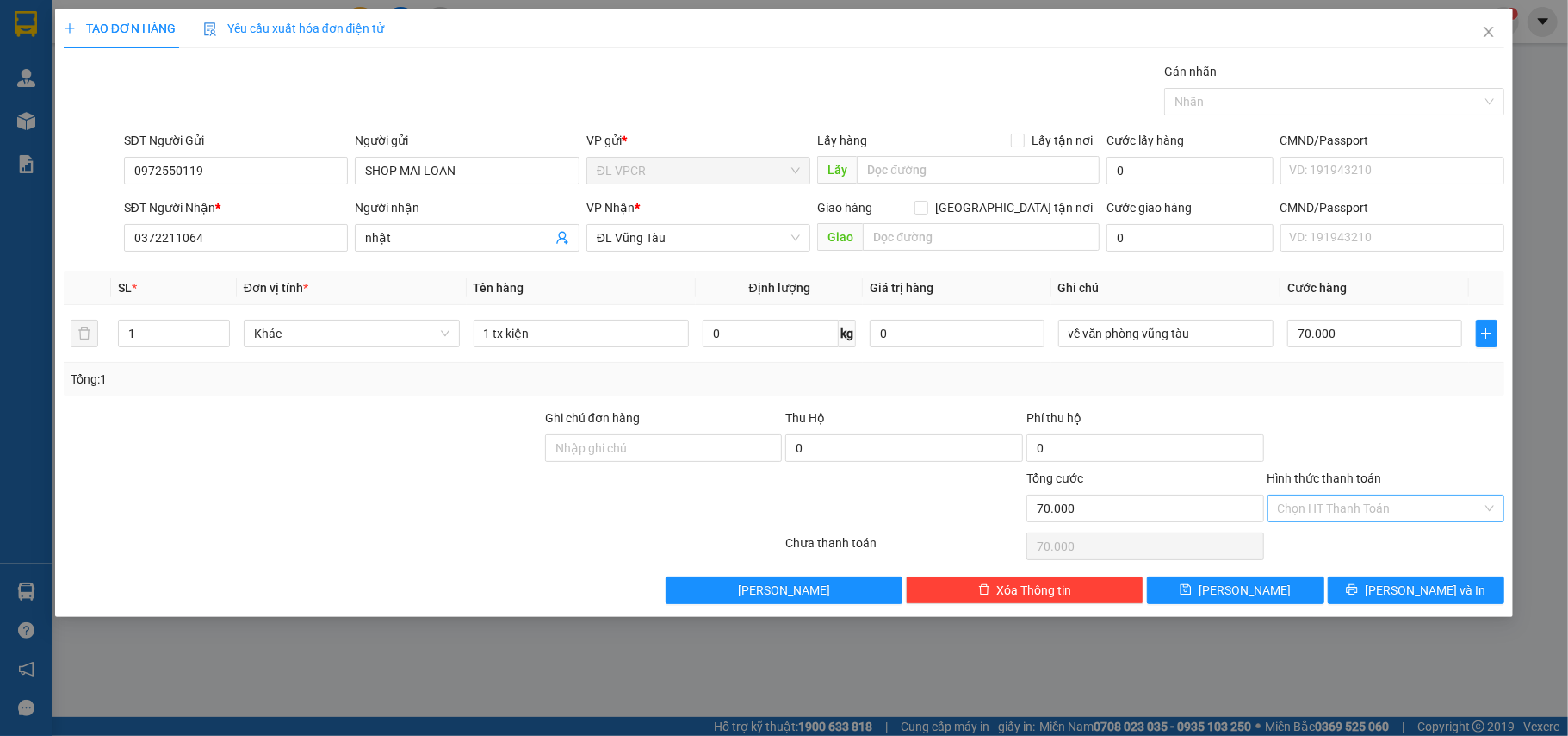
click at [1412, 505] on input "Hình thức thanh toán" at bounding box center [1380, 509] width 205 height 26
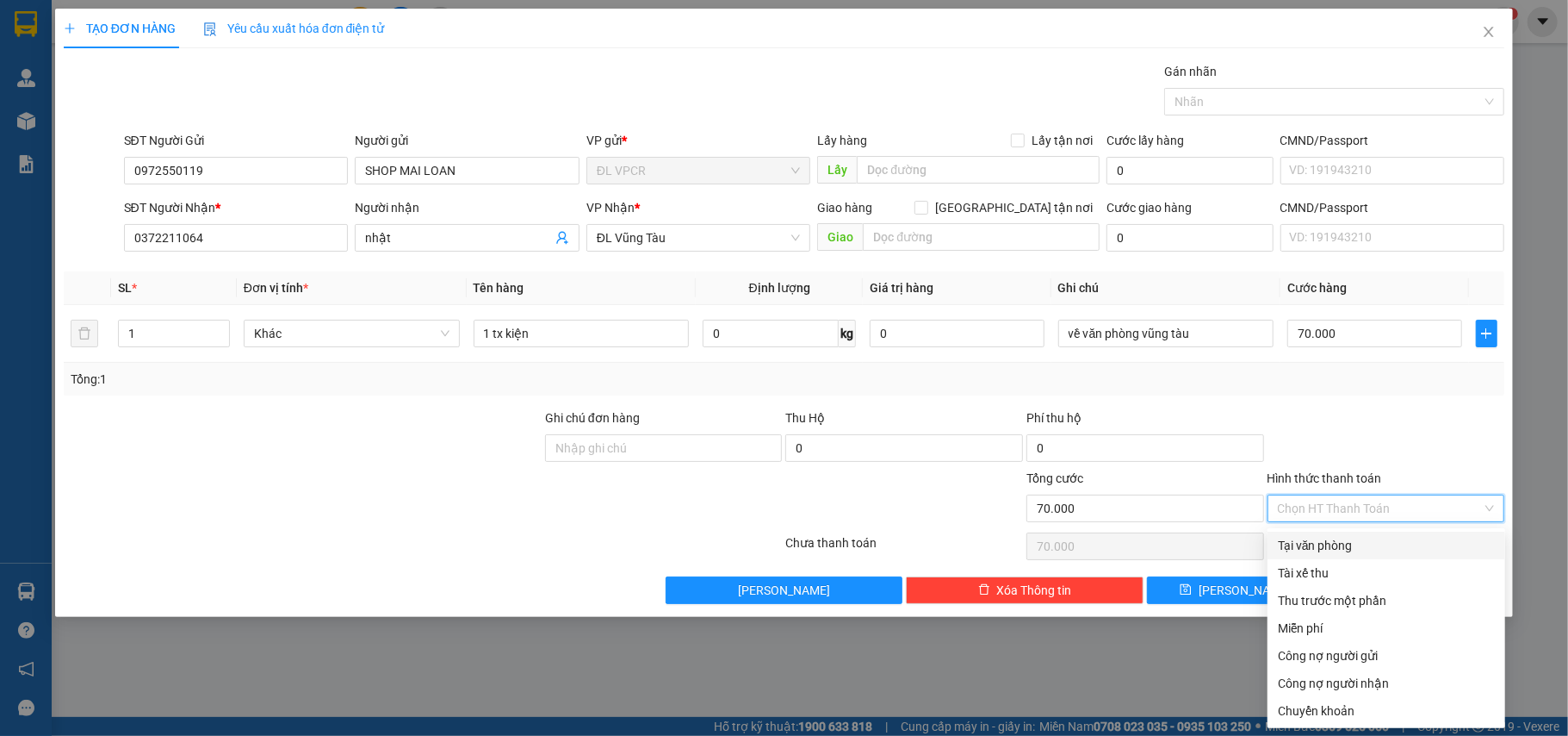
click at [1406, 555] on div "Tại văn phòng" at bounding box center [1386, 544] width 237 height 27
type input "0"
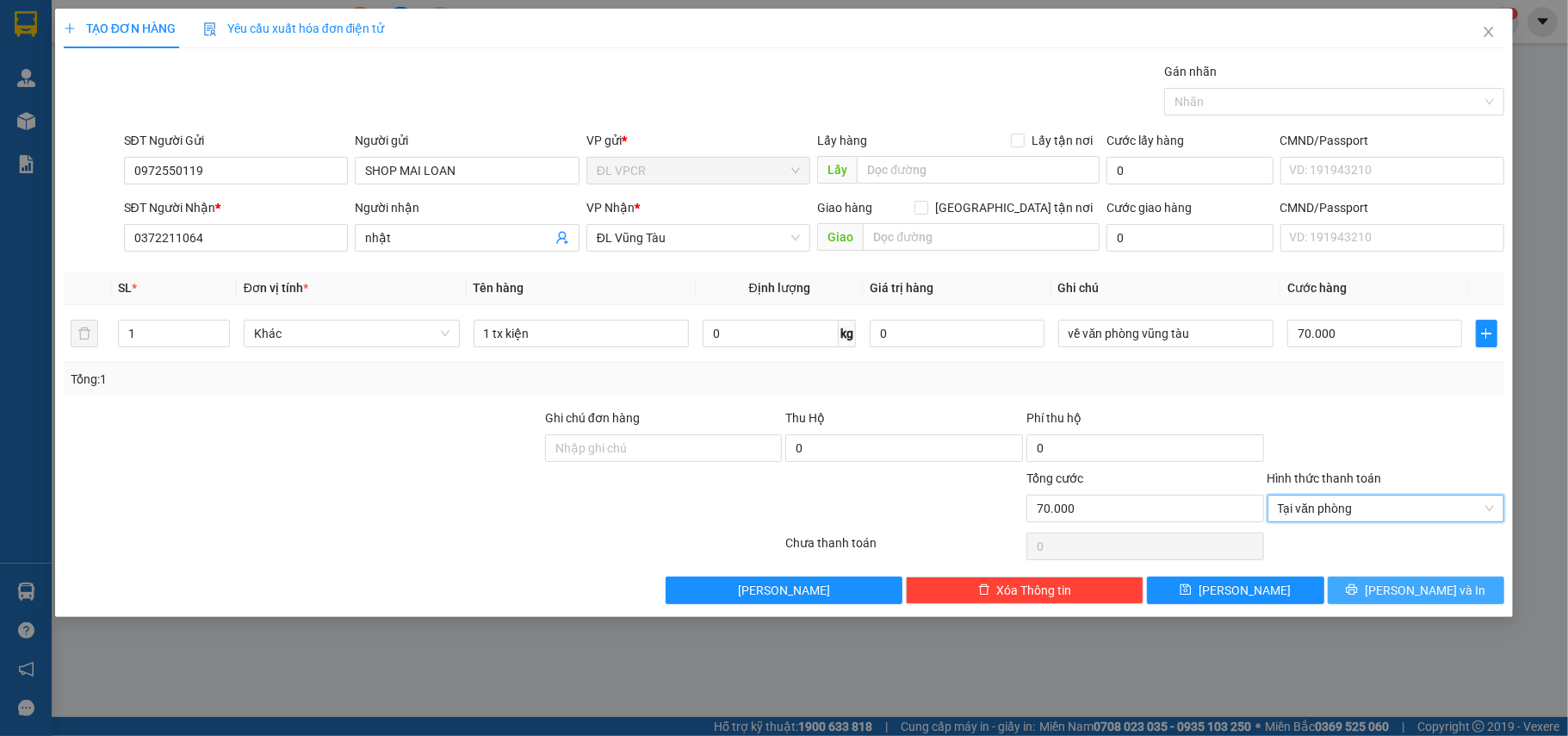
click at [1469, 590] on button "[PERSON_NAME] và In" at bounding box center [1416, 590] width 177 height 27
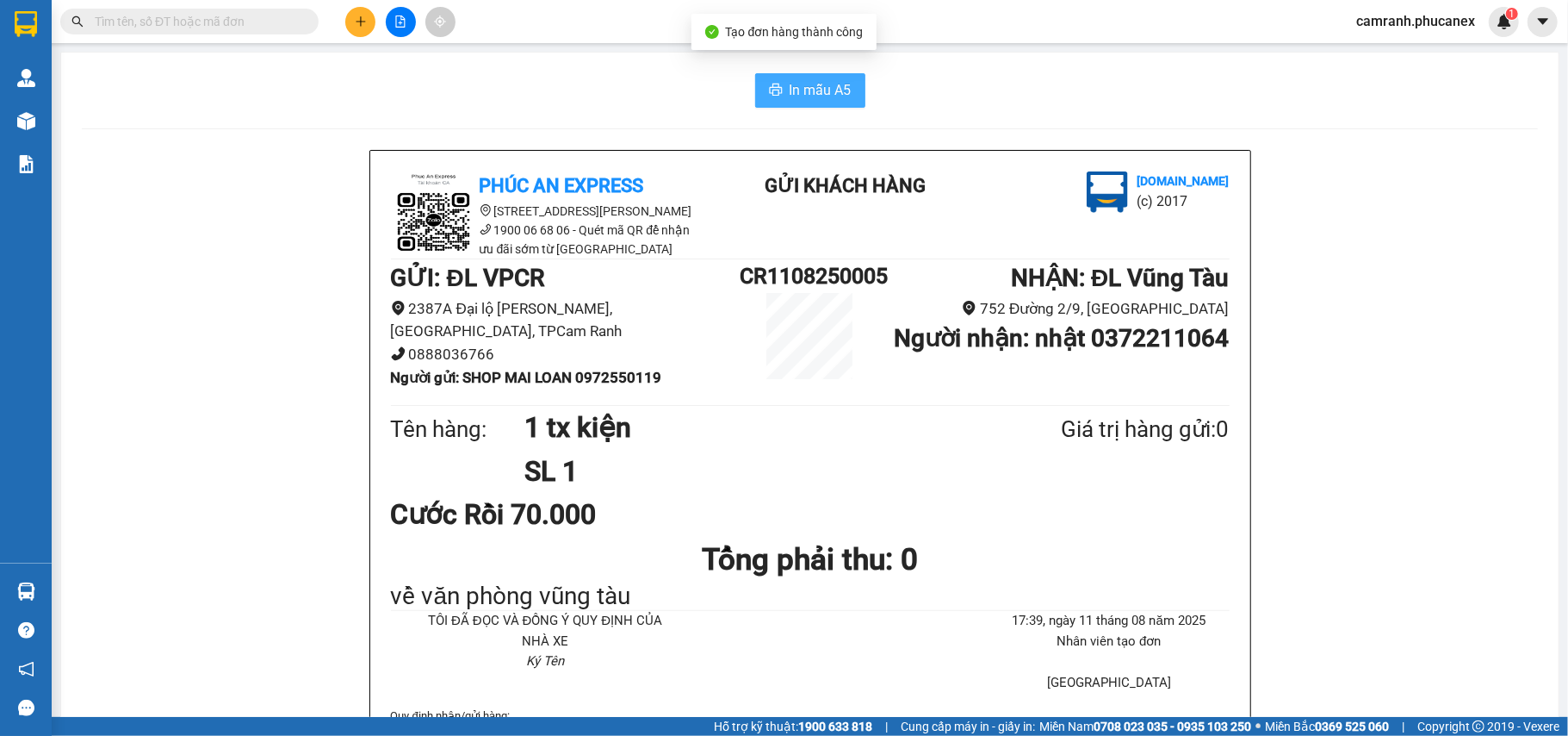
click at [755, 80] on button "In mẫu A5" at bounding box center [810, 90] width 110 height 35
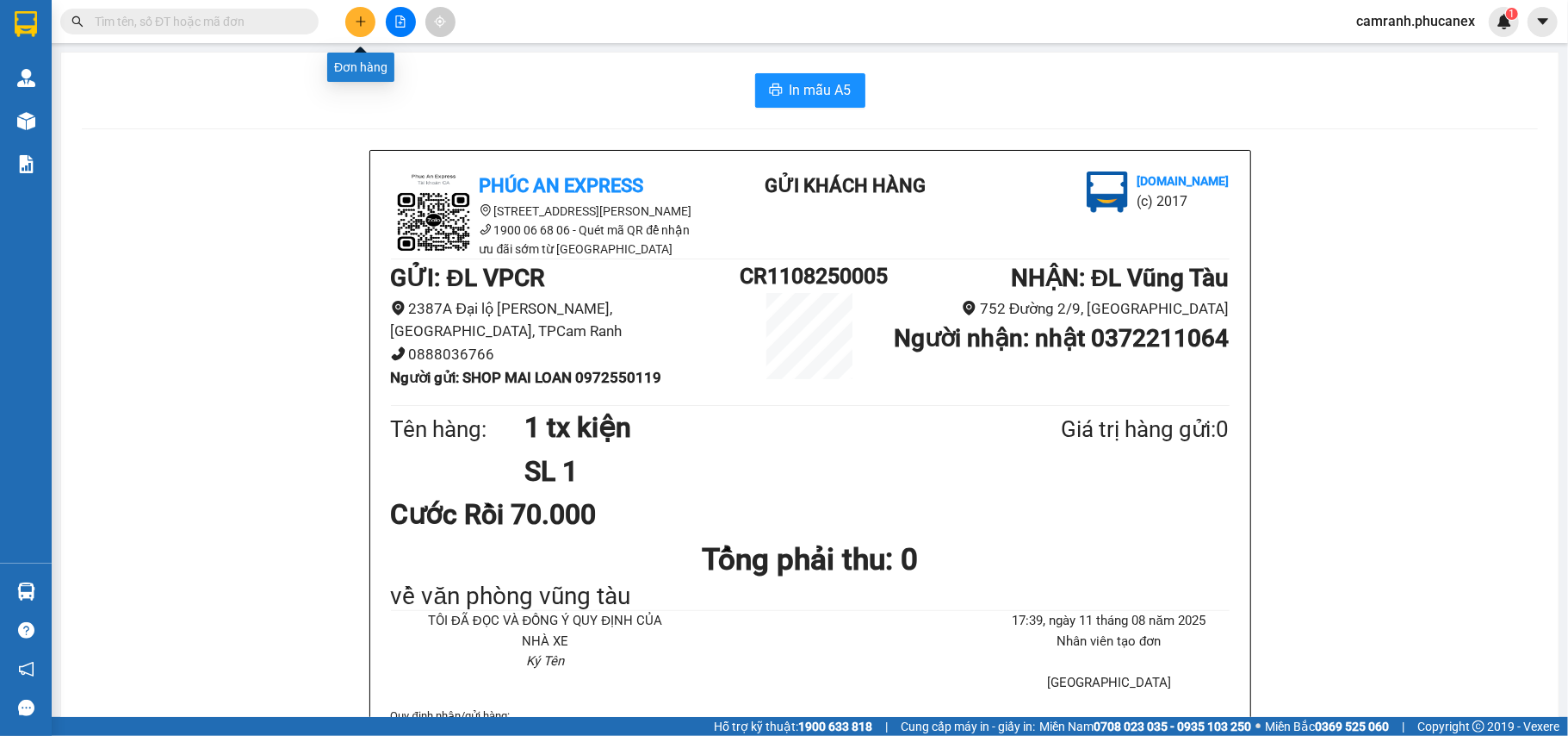
click at [355, 24] on icon "plus" at bounding box center [360, 22] width 12 height 12
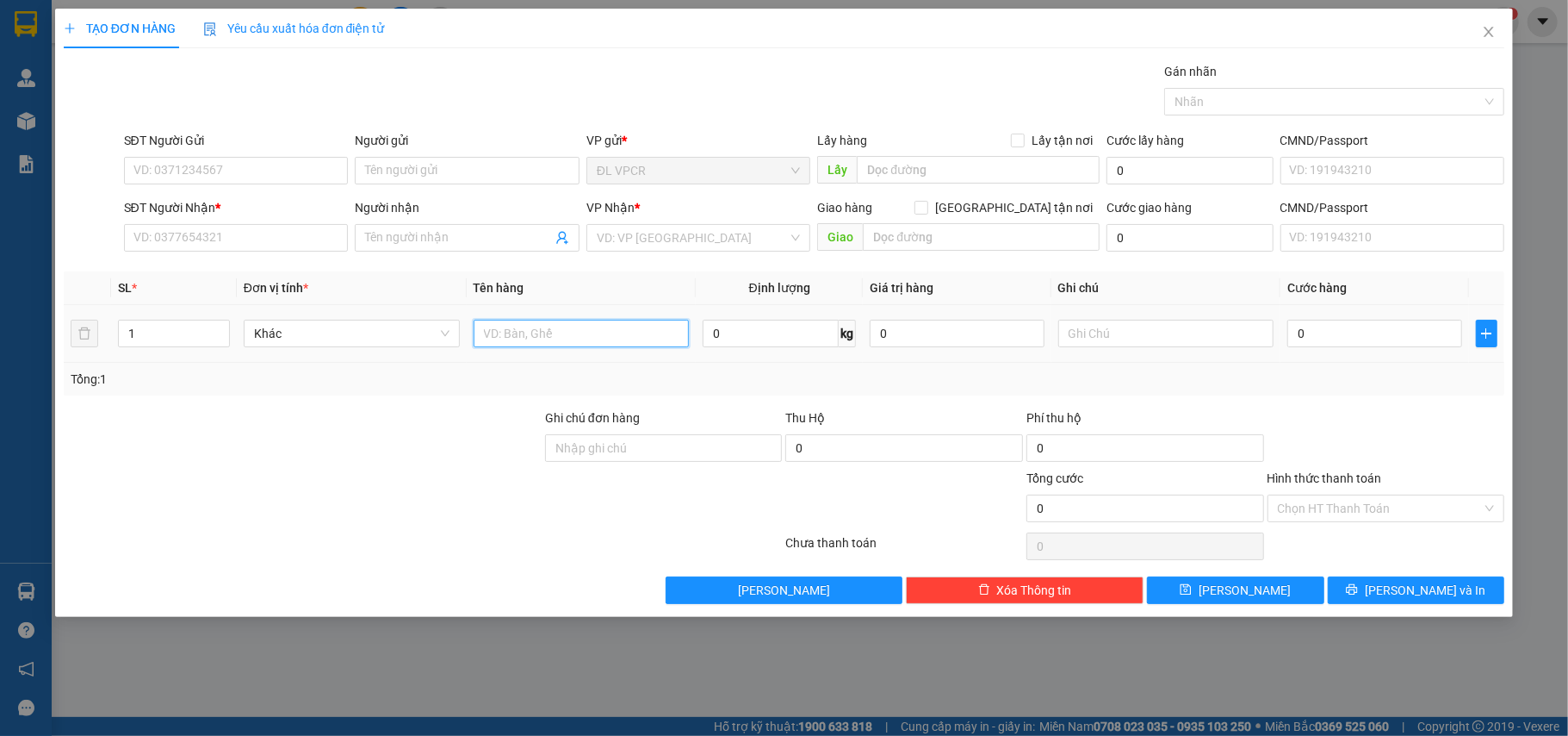
click at [548, 331] on input "text" at bounding box center [582, 332] width 216 height 27
click at [274, 239] on input "SĐT Người Nhận *" at bounding box center [236, 238] width 224 height 27
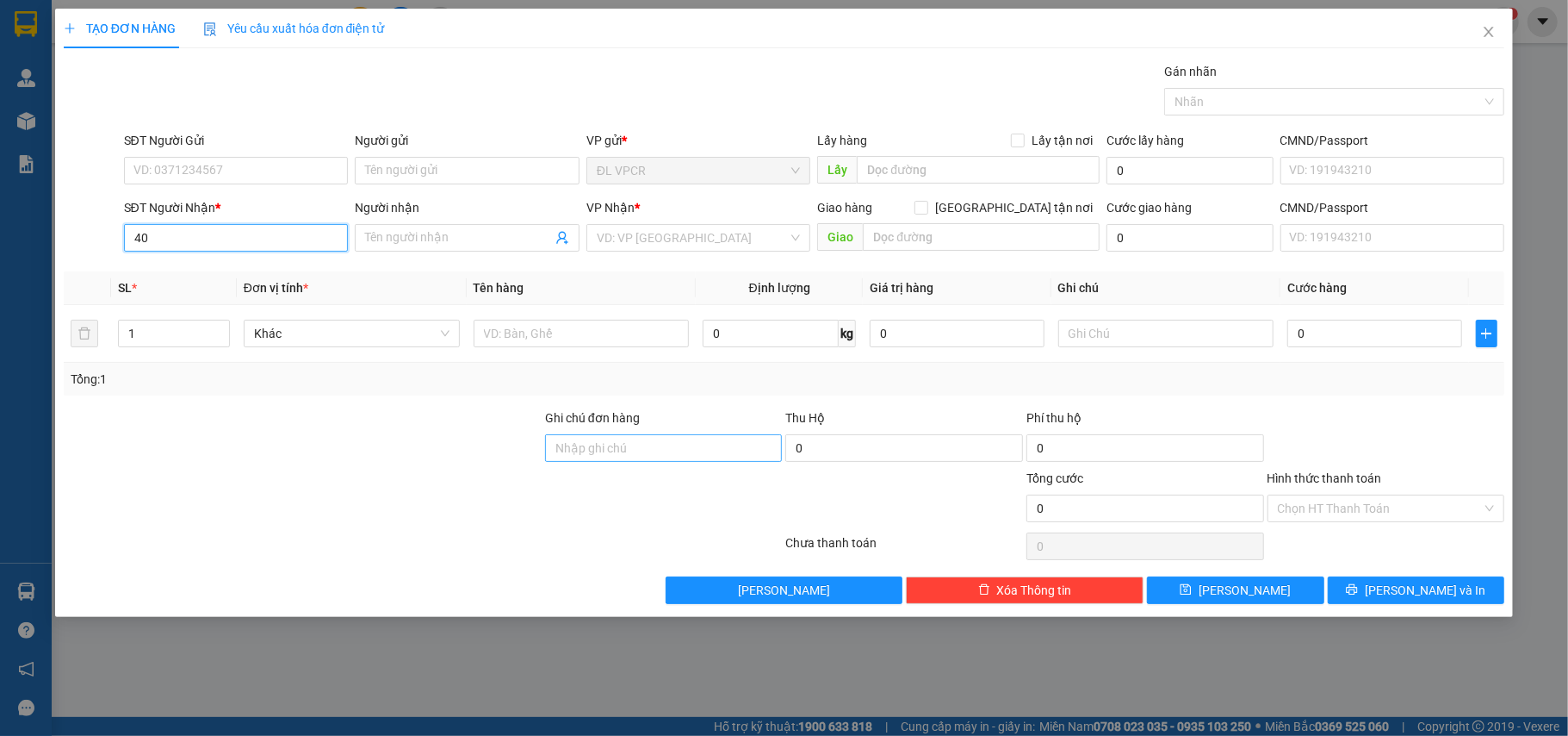
type input "4"
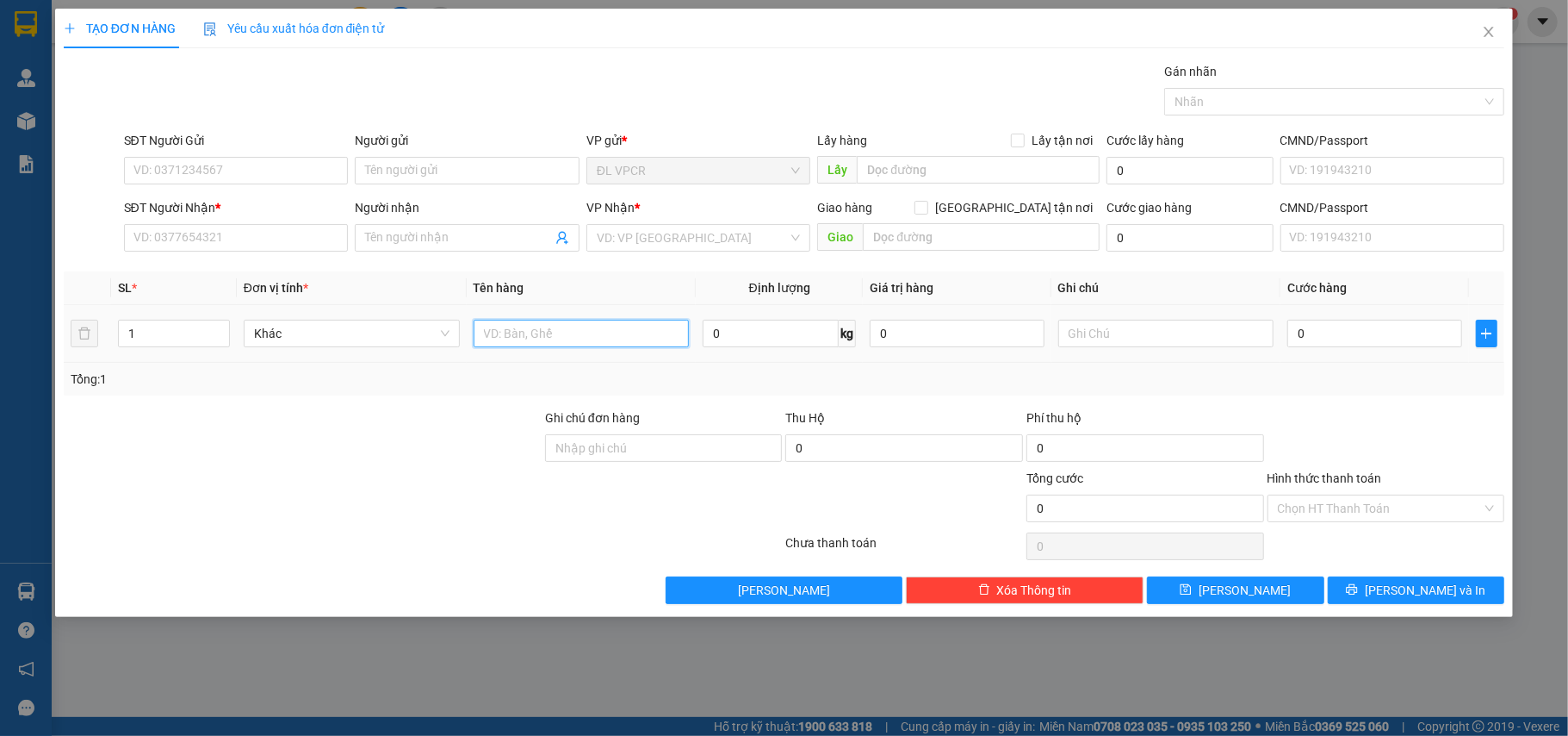
click at [505, 328] on input "text" at bounding box center [582, 332] width 216 height 27
click at [532, 336] on input "text" at bounding box center [582, 332] width 216 height 27
type input "2"
click at [221, 329] on icon "up" at bounding box center [220, 330] width 6 height 6
click at [224, 245] on input "SĐT Người Nhận *" at bounding box center [236, 238] width 224 height 27
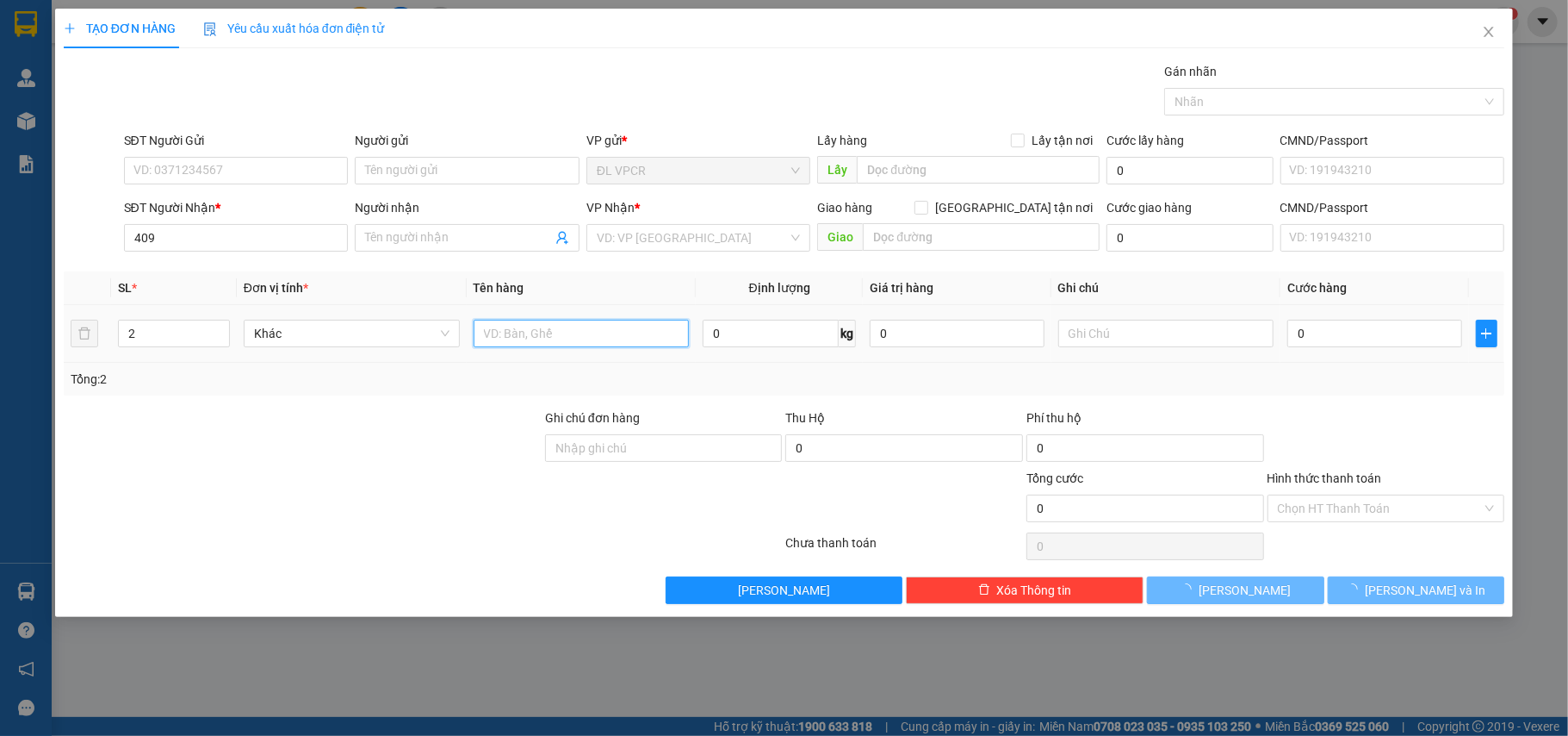
click at [556, 330] on input "text" at bounding box center [582, 332] width 216 height 27
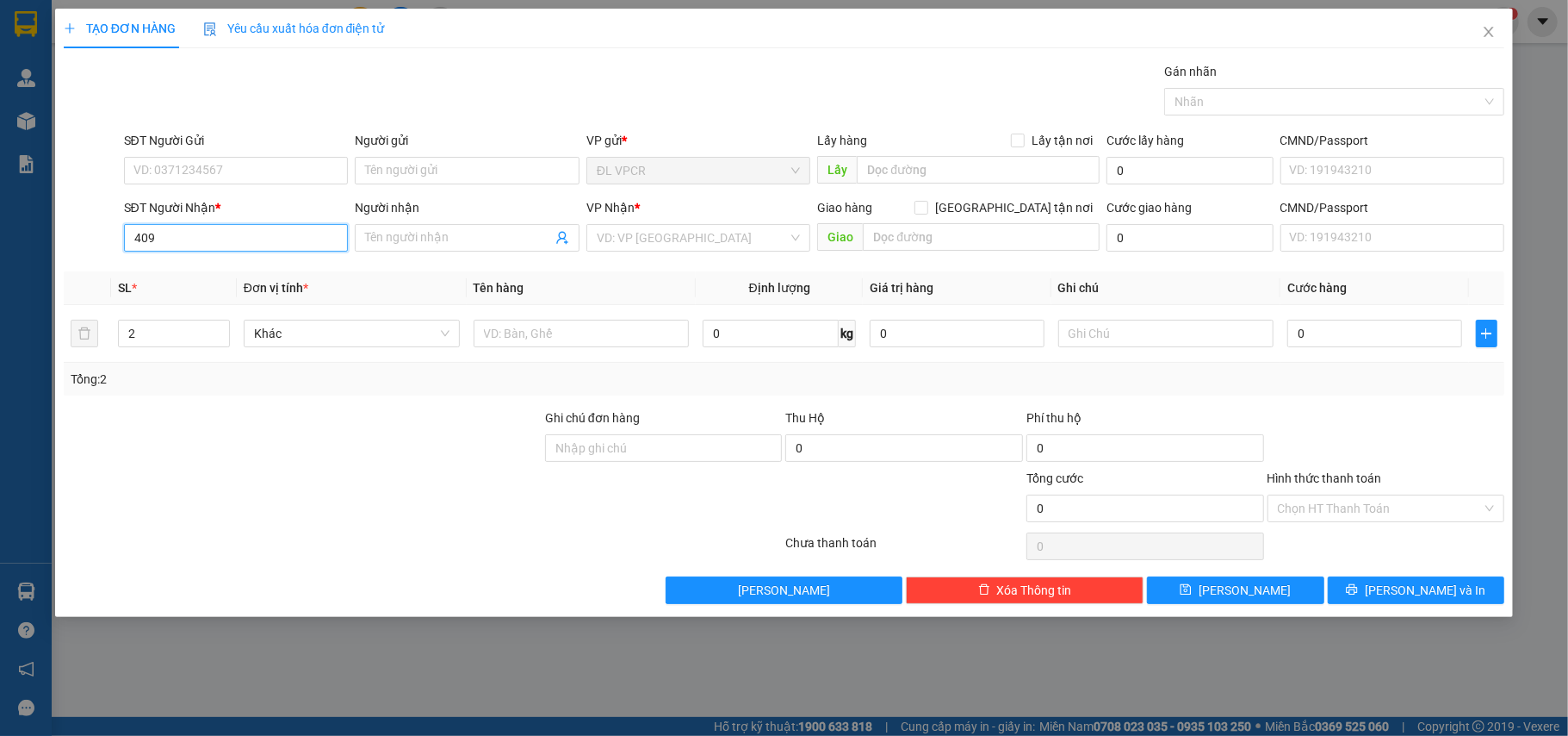
click at [221, 246] on input "409" at bounding box center [236, 238] width 224 height 27
click at [242, 276] on div "0907144409 - LINH" at bounding box center [236, 274] width 204 height 19
type input "0907144409"
type input "LINH"
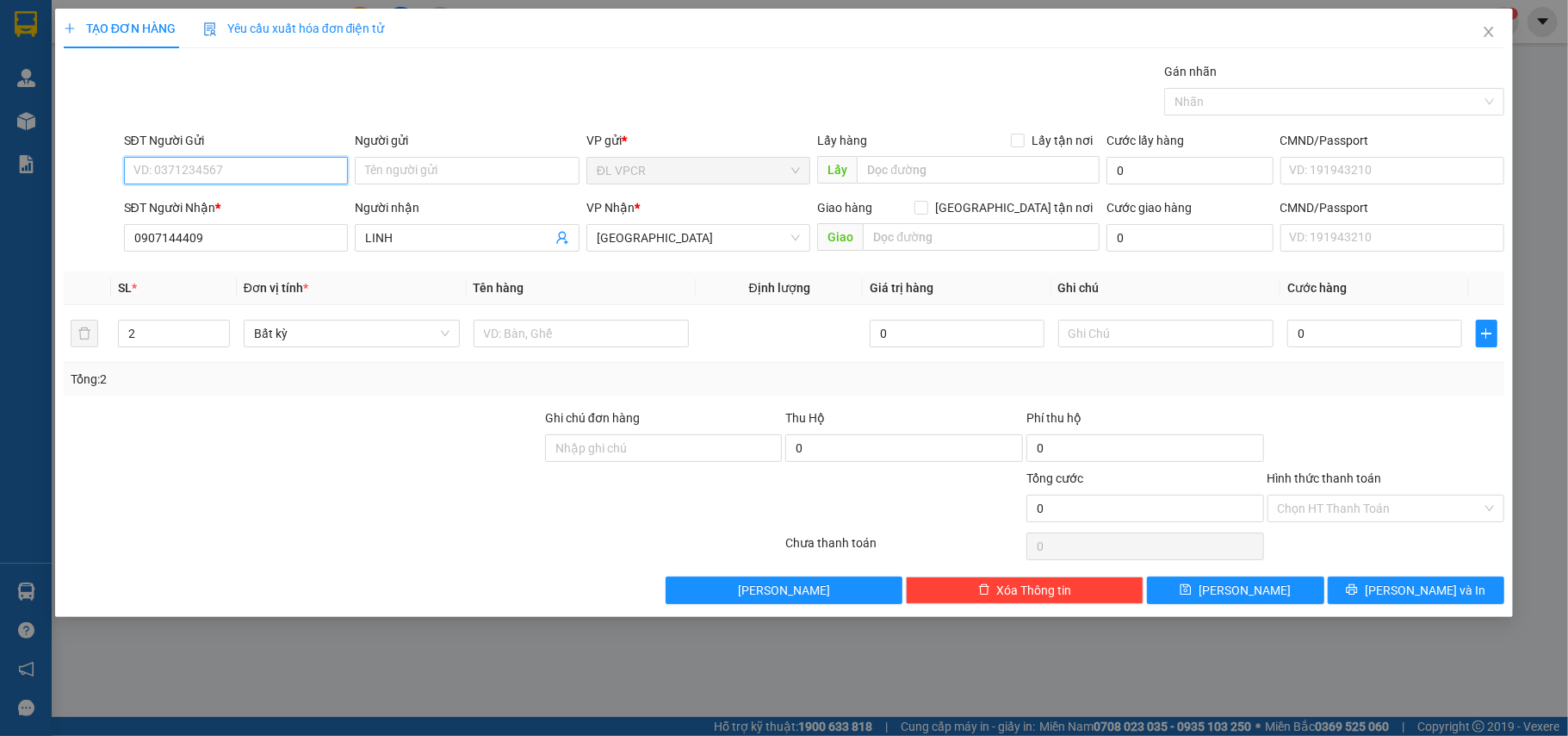
click at [273, 176] on input "SĐT Người Gửi" at bounding box center [236, 170] width 224 height 27
click at [272, 198] on div "0907144409 - LINH" at bounding box center [236, 206] width 204 height 19
type input "0907144409"
type input "LINH"
click at [540, 345] on input "text" at bounding box center [582, 332] width 216 height 27
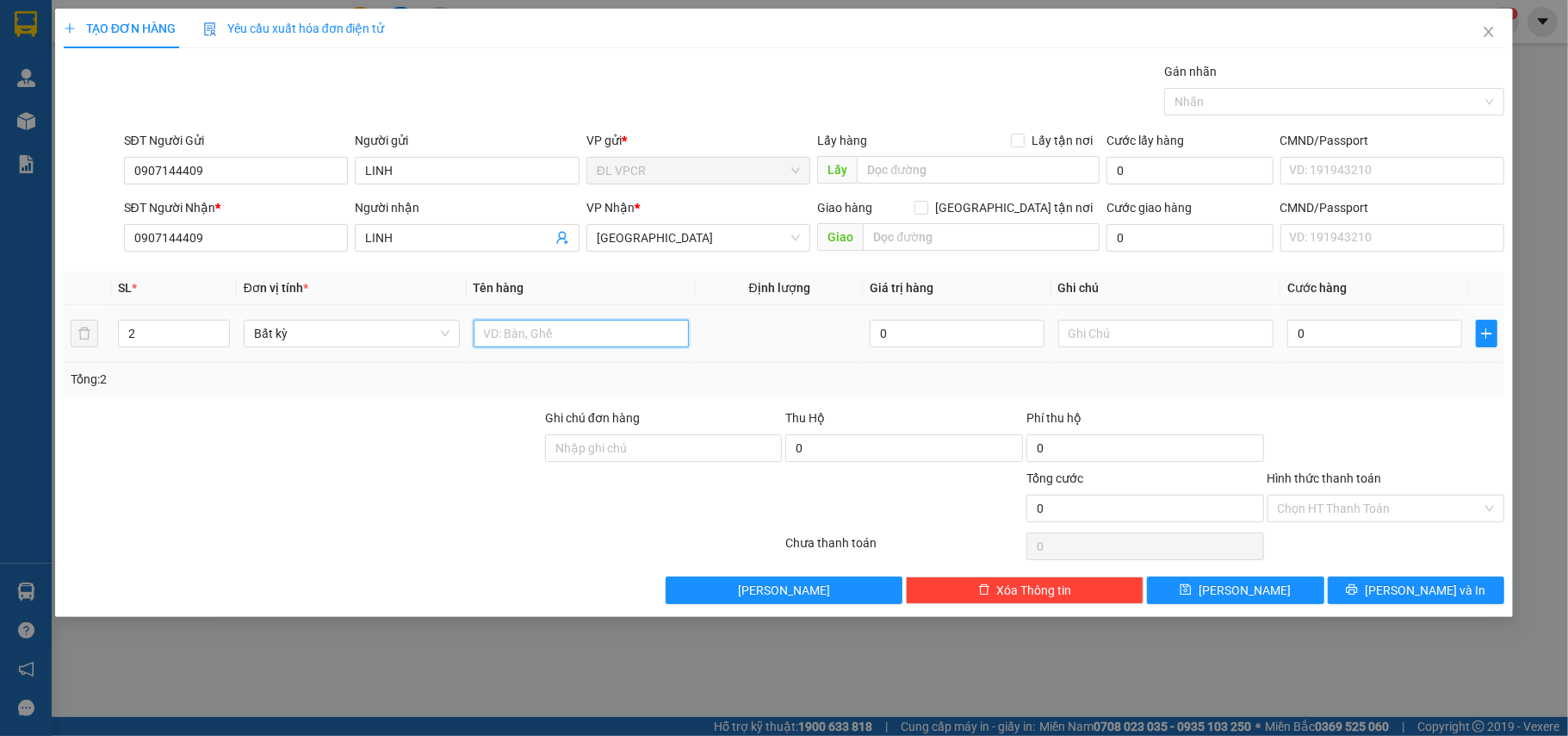
click at [489, 338] on input "text" at bounding box center [582, 332] width 216 height 27
type input "2 tx"
click at [1322, 336] on input "0" at bounding box center [1374, 332] width 174 height 27
type input "1"
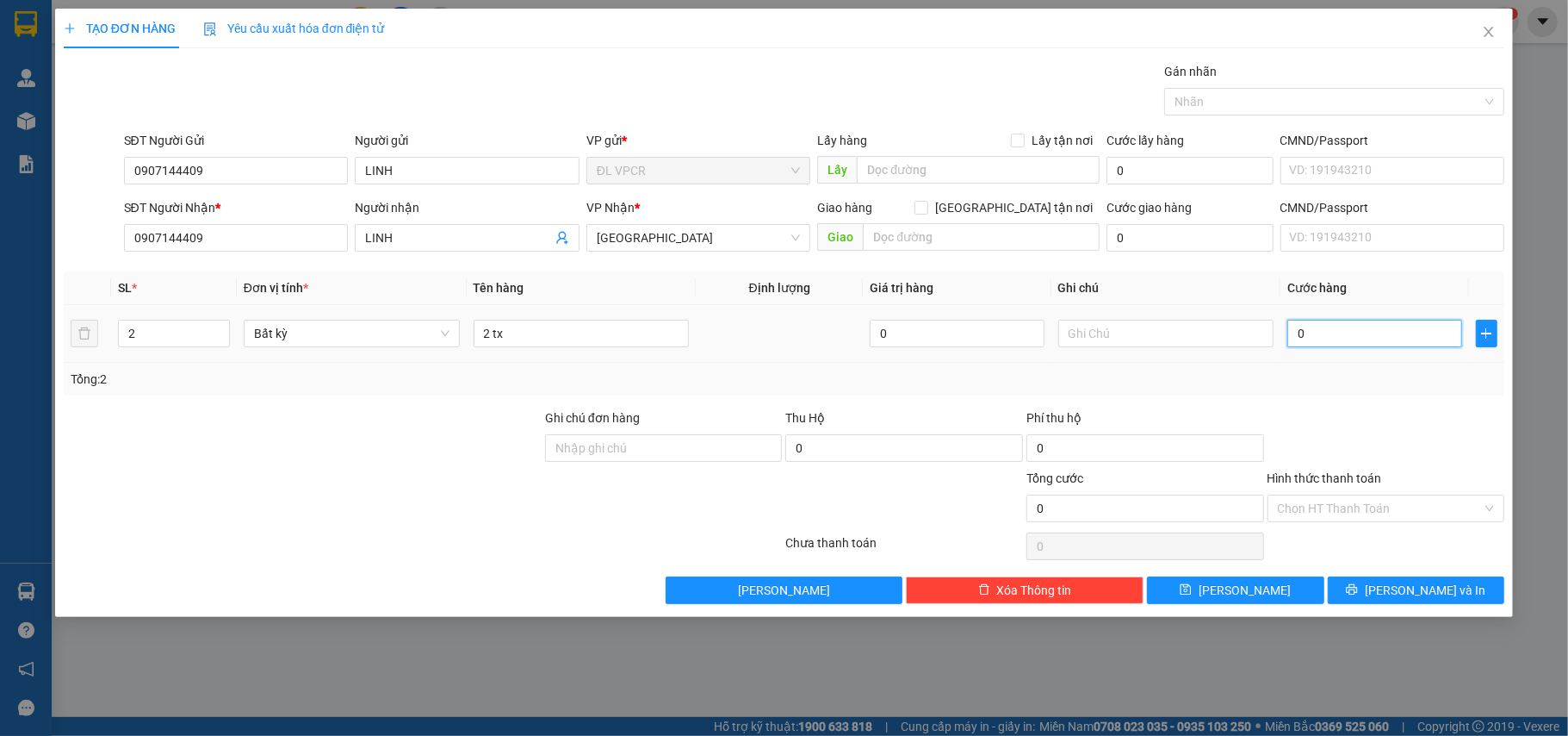
type input "1"
type input "18"
type input "180"
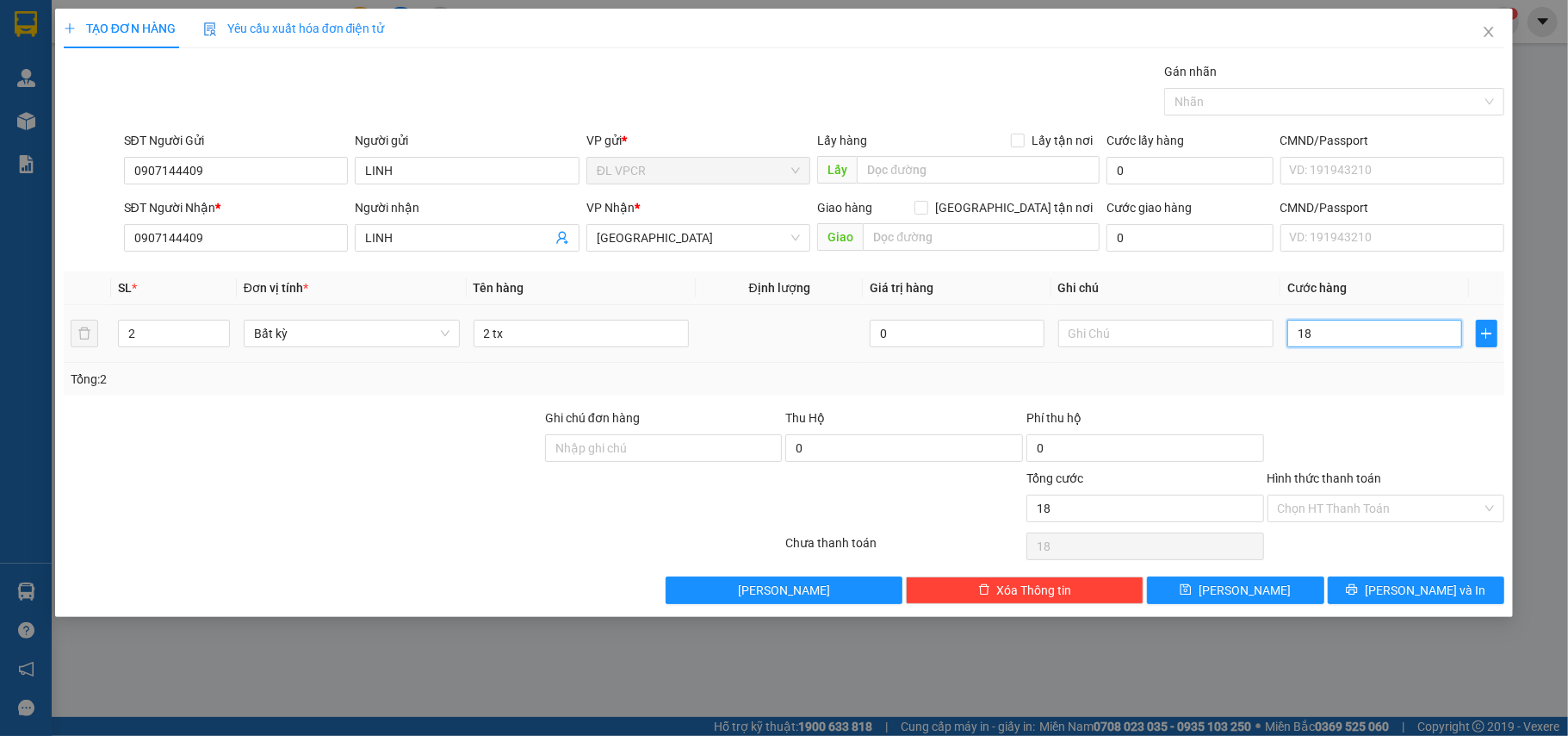
type input "180"
type input "180.000"
click at [1434, 438] on div at bounding box center [1386, 438] width 241 height 60
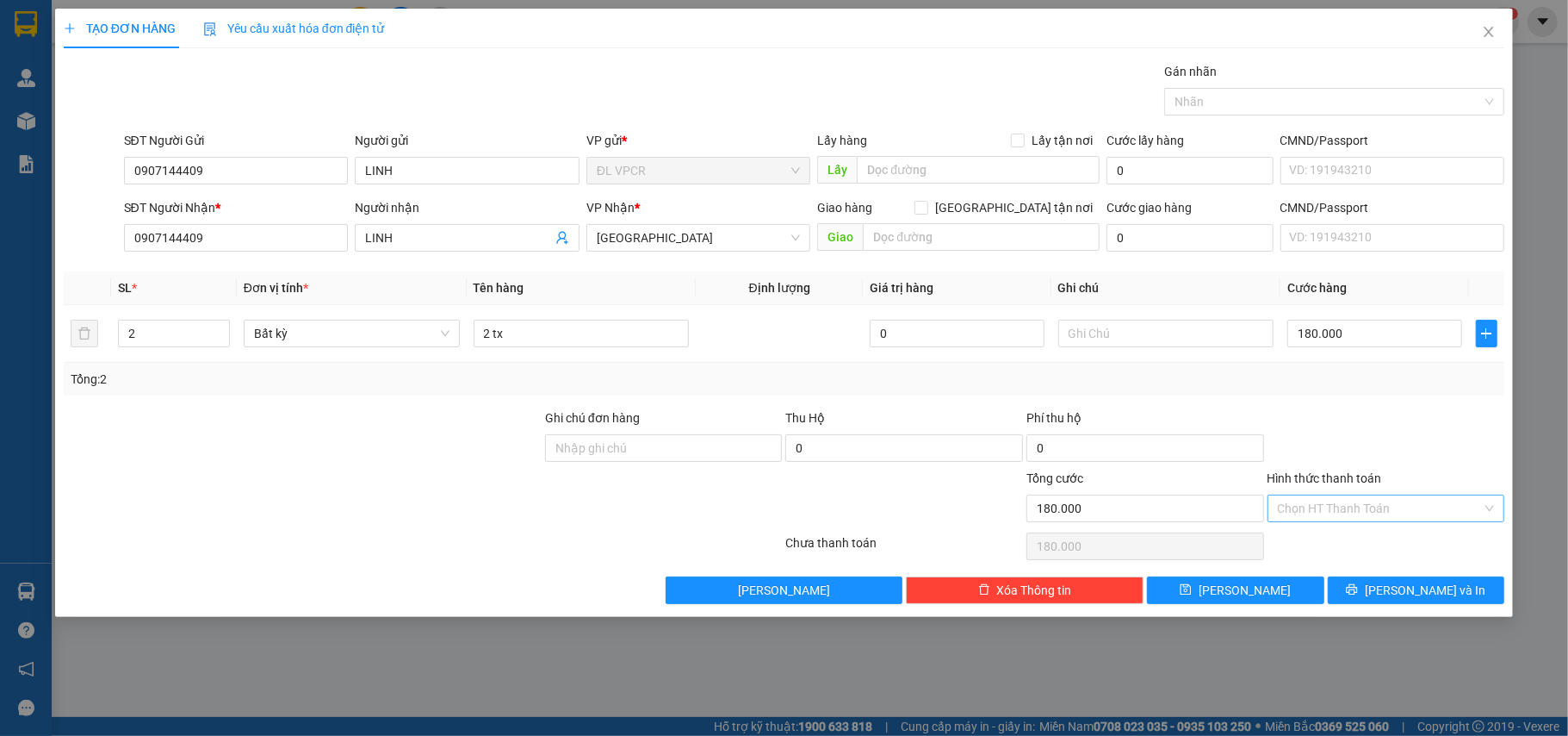
click at [1374, 517] on input "Hình thức thanh toán" at bounding box center [1380, 509] width 205 height 26
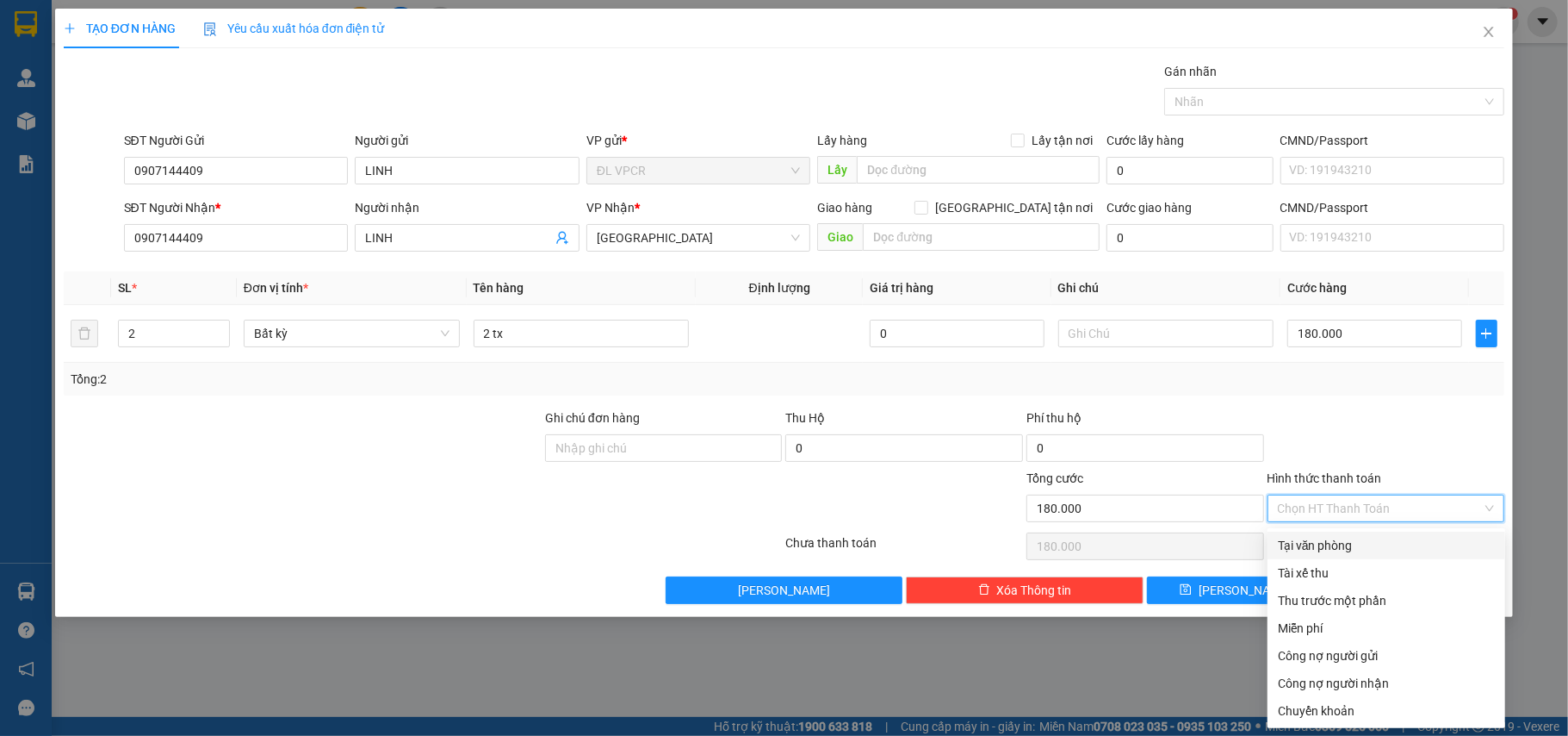
click at [1358, 541] on div "Tại văn phòng" at bounding box center [1386, 545] width 217 height 19
type input "0"
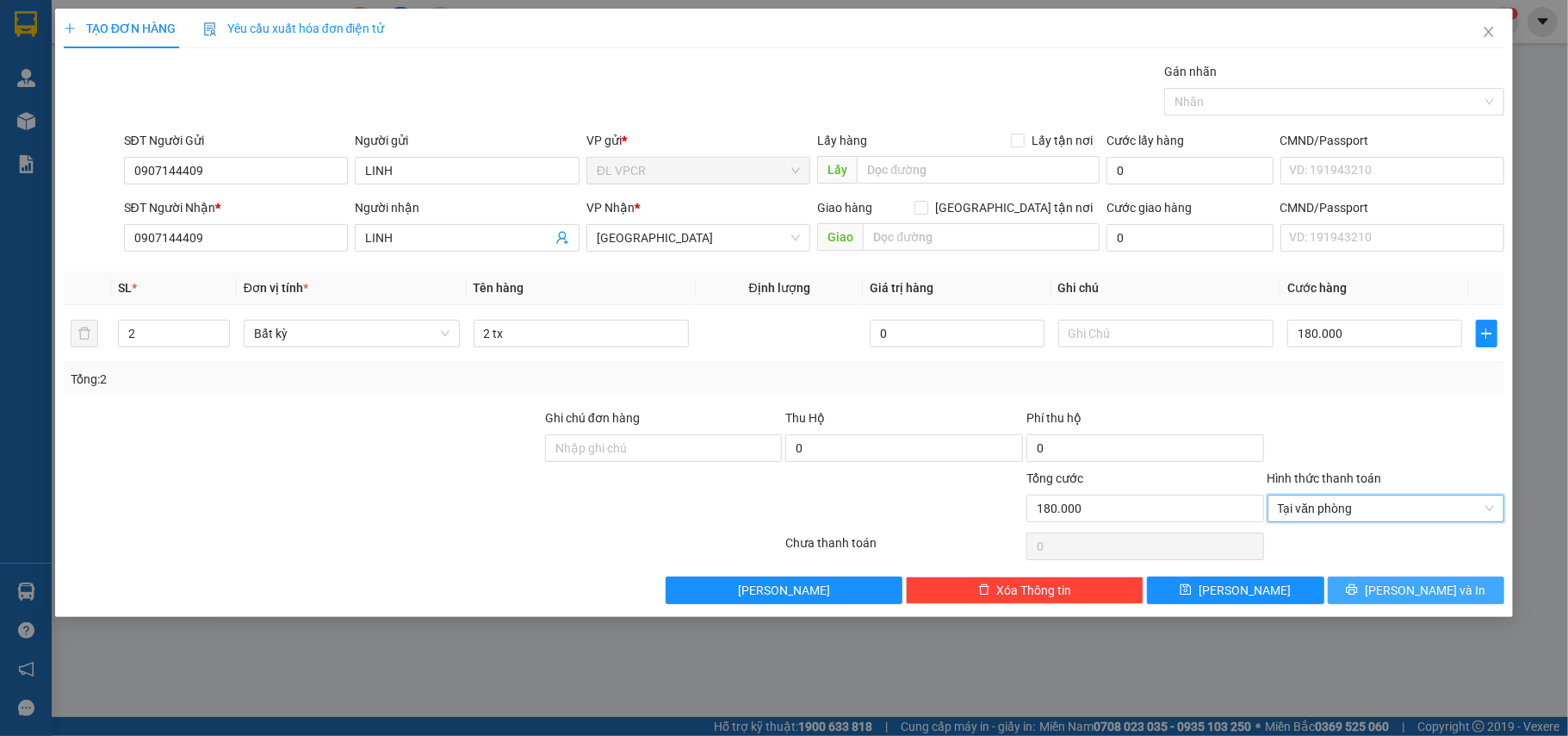
click at [1462, 600] on button "[PERSON_NAME] và In" at bounding box center [1416, 590] width 177 height 27
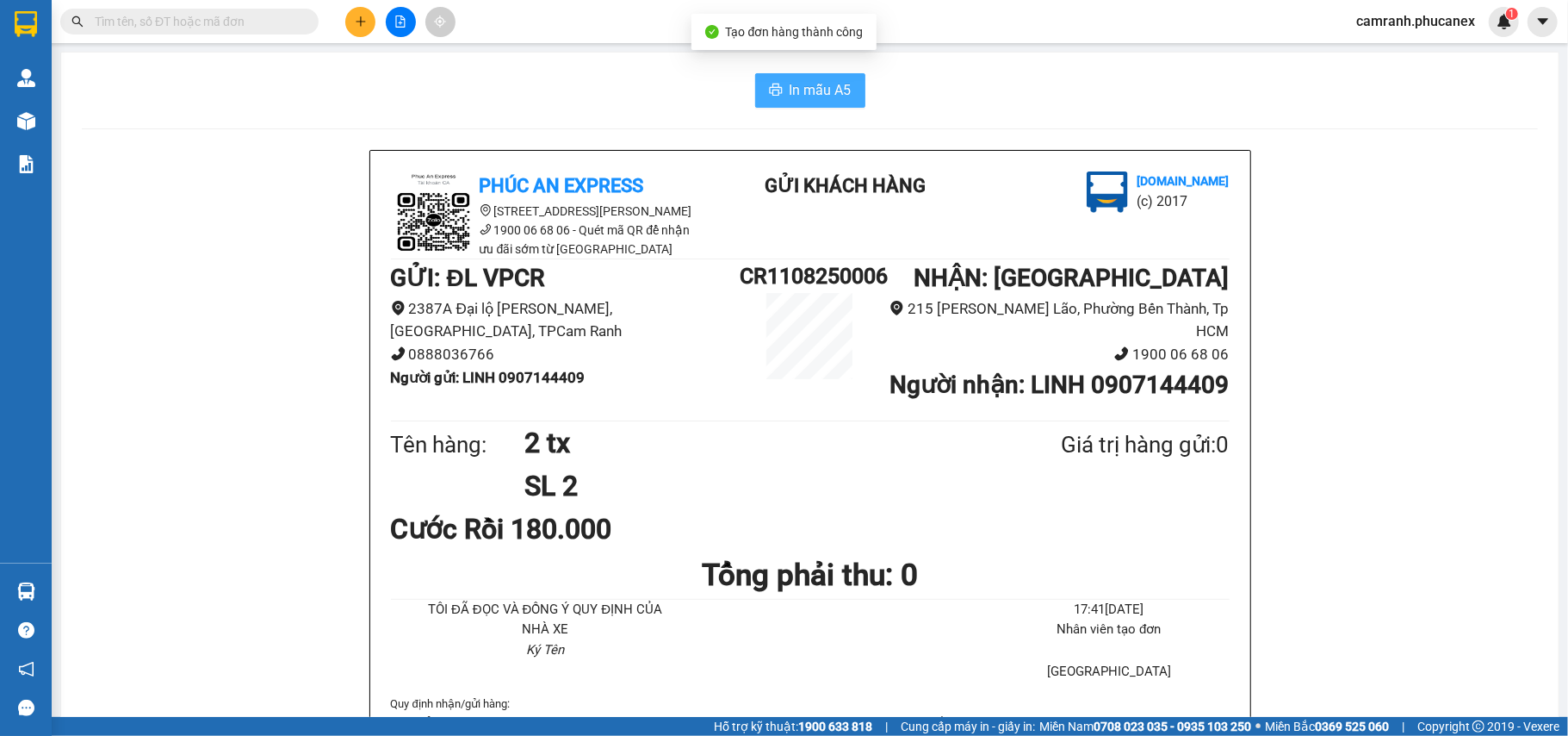
click at [807, 100] on span "In mẫu A5" at bounding box center [820, 89] width 62 height 22
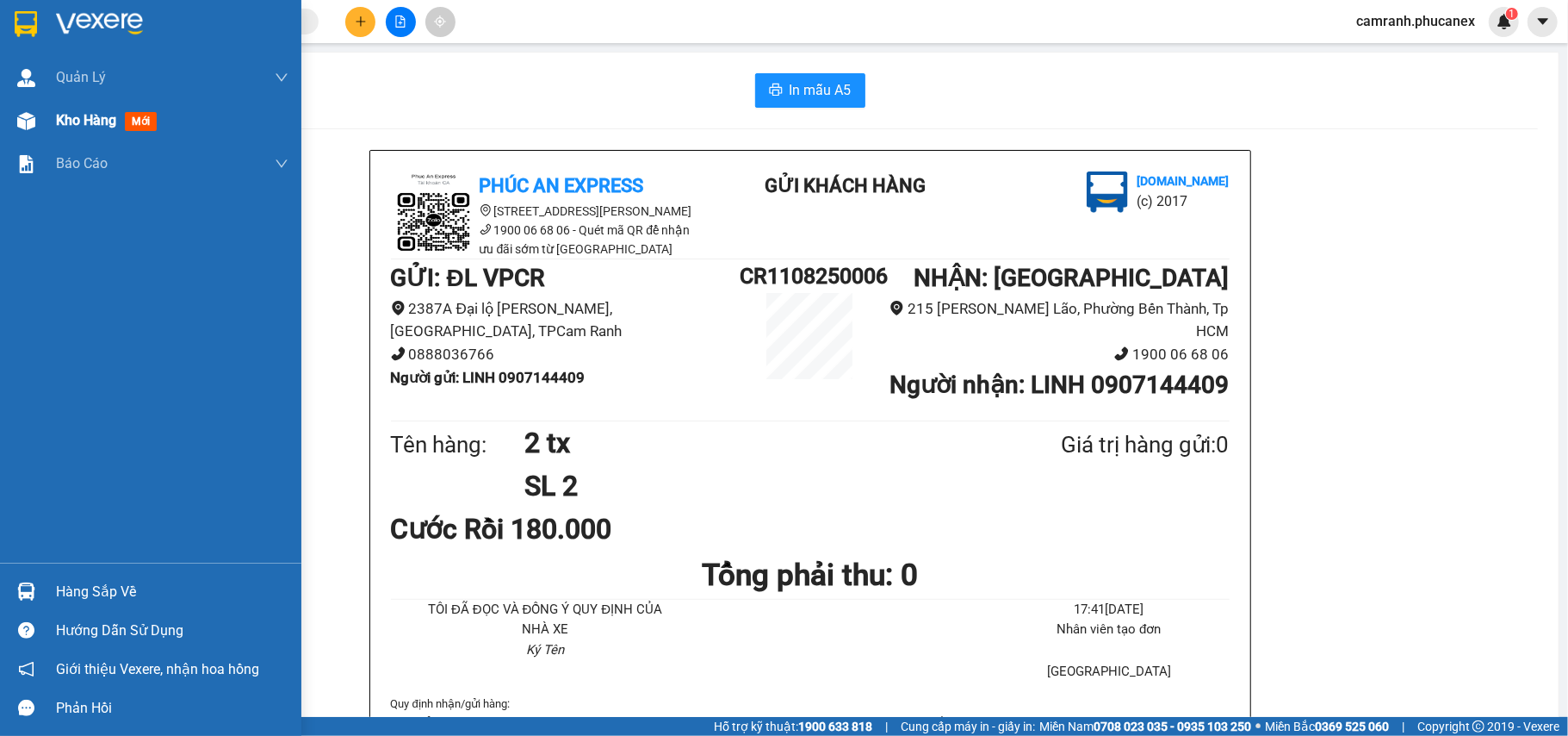
click at [72, 110] on div "Kho hàng mới" at bounding box center [110, 120] width 108 height 22
